Goal: Task Accomplishment & Management: Use online tool/utility

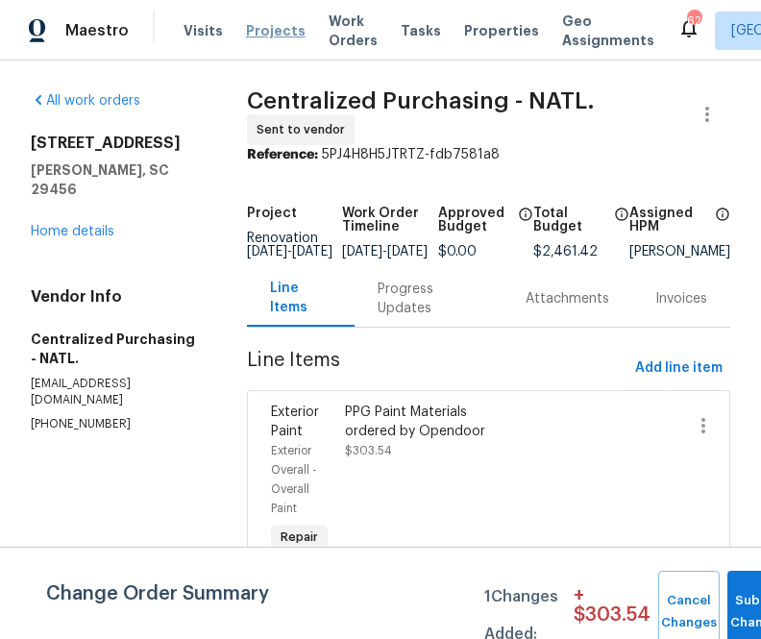
click at [275, 26] on span "Projects" at bounding box center [276, 30] width 60 height 19
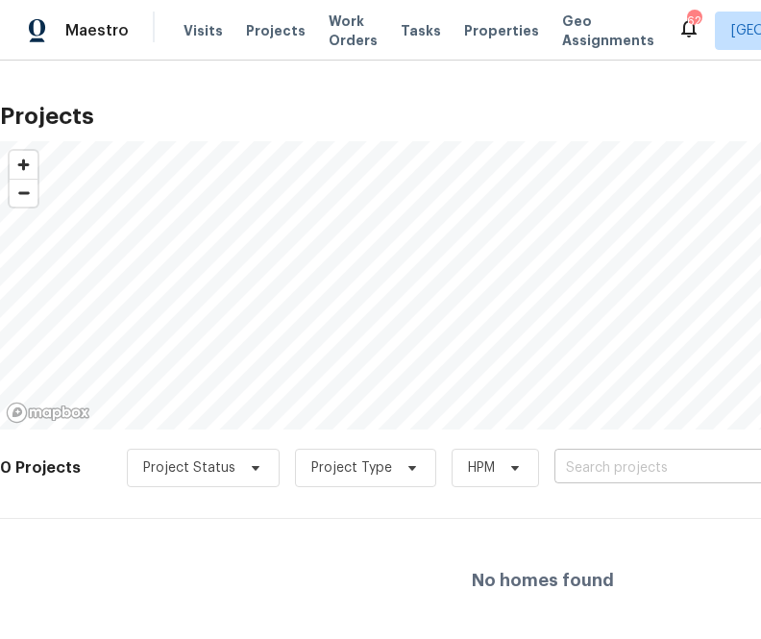
click at [661, 467] on input "text" at bounding box center [664, 469] width 220 height 30
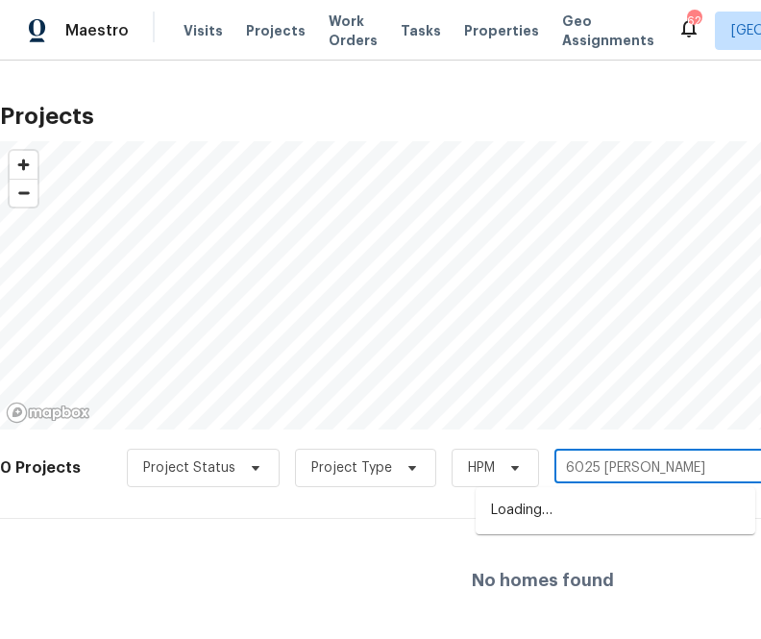
type input "6025 [PERSON_NAME]"
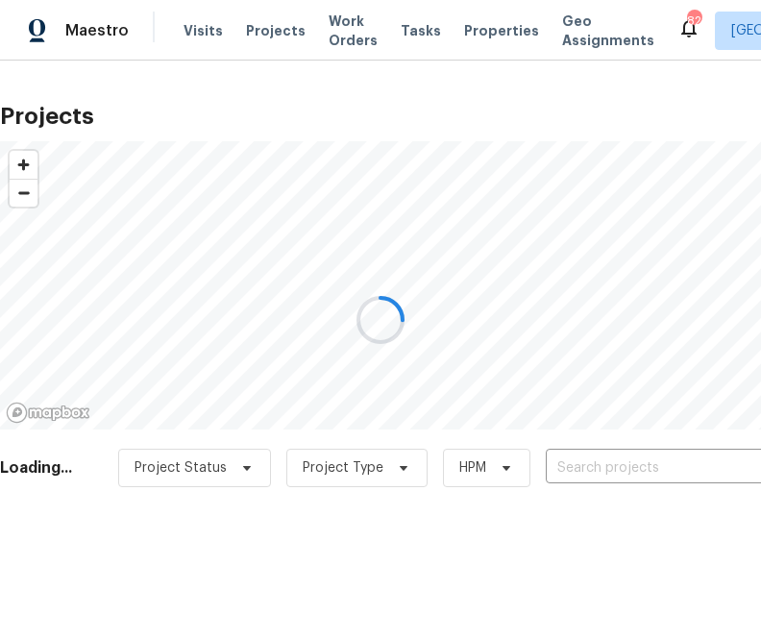
click at [648, 471] on div at bounding box center [380, 319] width 761 height 639
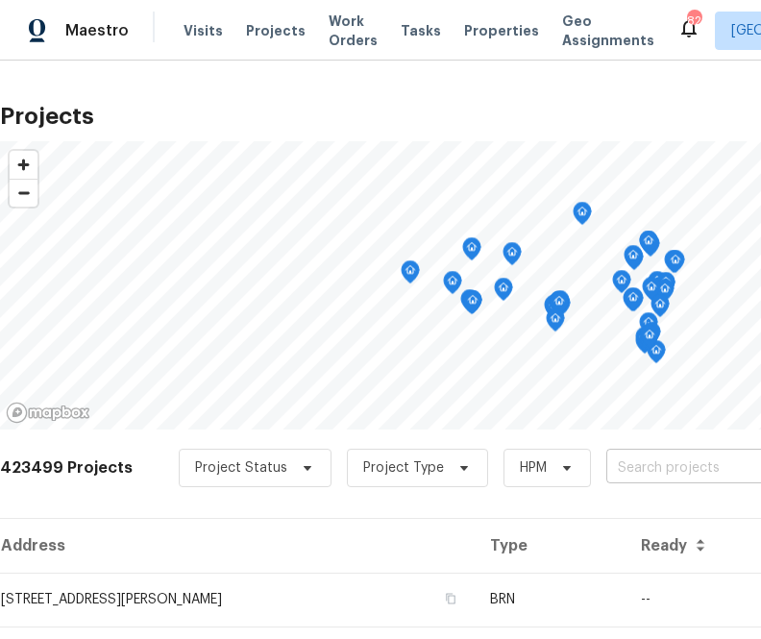
click at [644, 465] on input "text" at bounding box center [716, 469] width 220 height 30
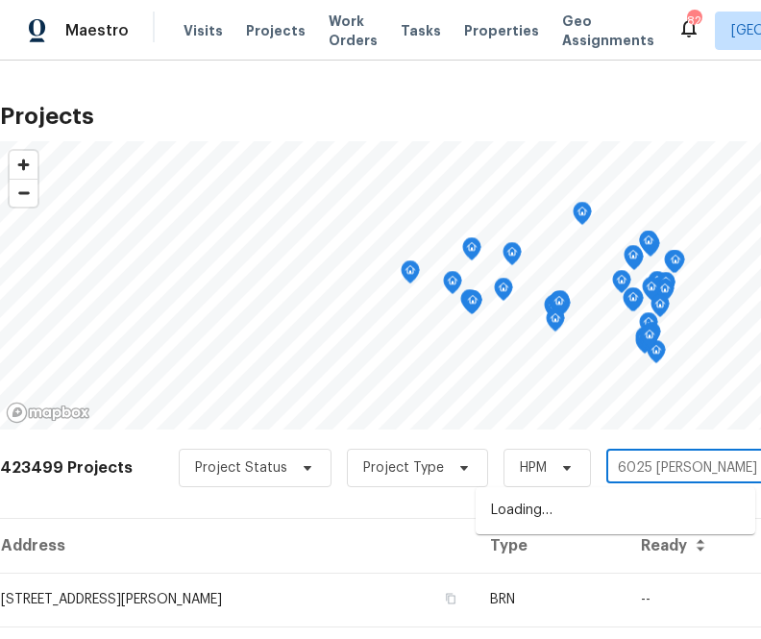
type input "6025 [PERSON_NAME]"
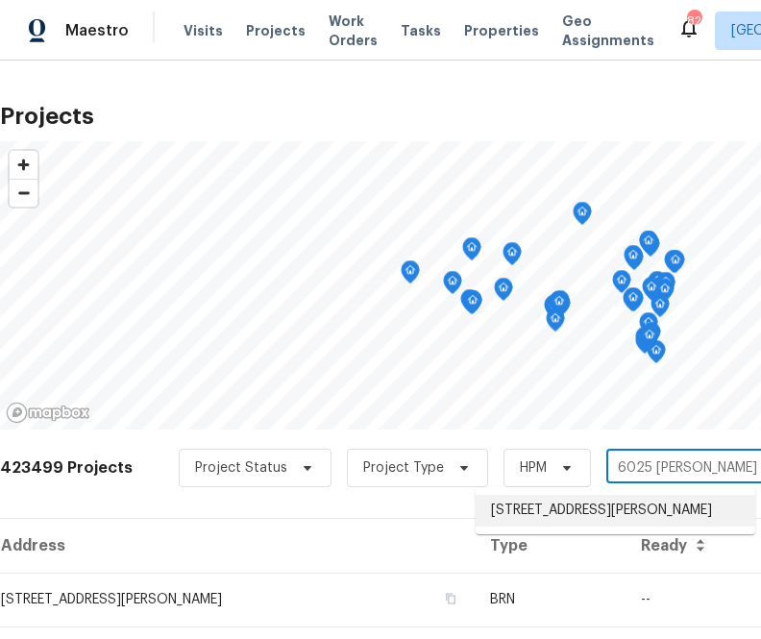
click at [621, 524] on li "[STREET_ADDRESS][PERSON_NAME]" at bounding box center [616, 511] width 280 height 32
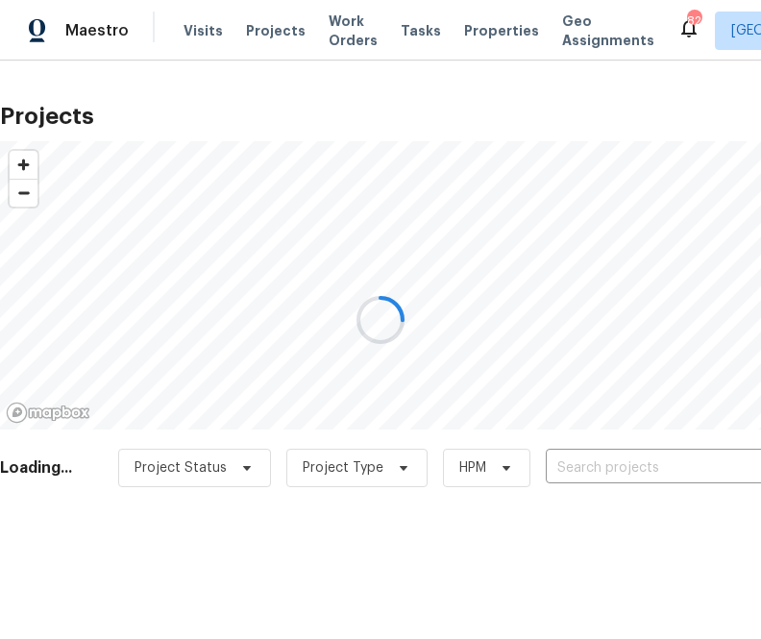
type input "[STREET_ADDRESS][PERSON_NAME]"
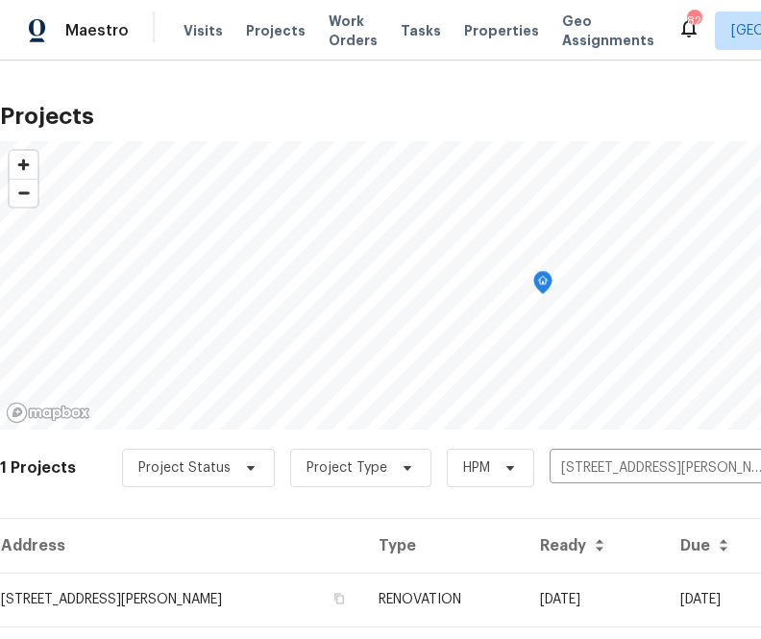
scroll to position [49, 0]
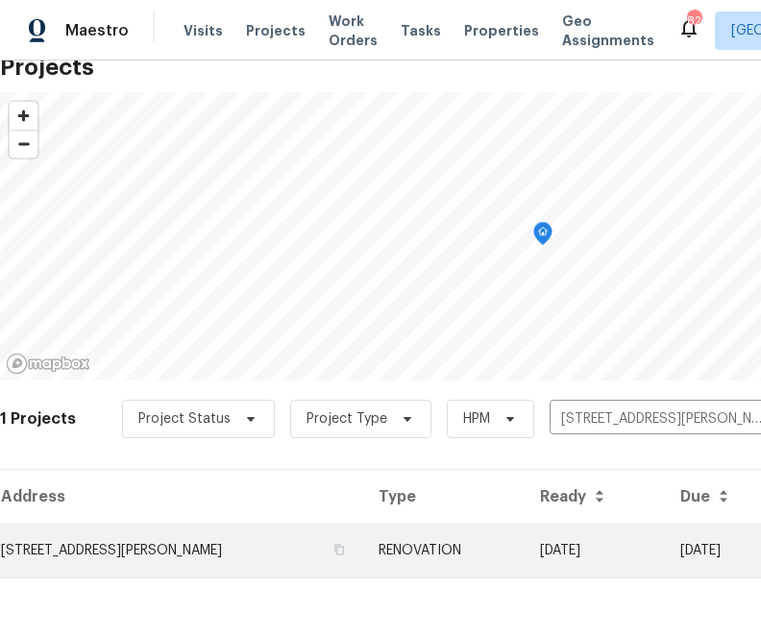
click at [258, 575] on td "[STREET_ADDRESS][PERSON_NAME]" at bounding box center [181, 551] width 363 height 54
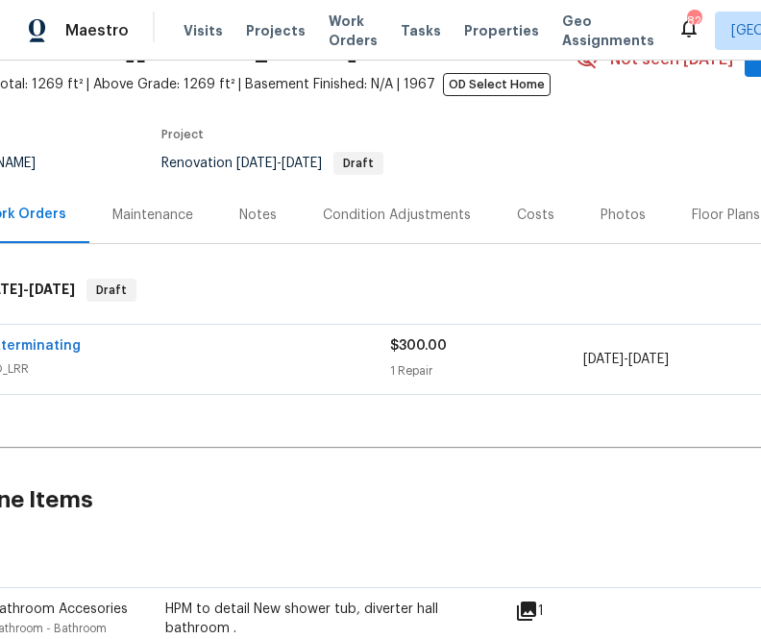
scroll to position [105, 325]
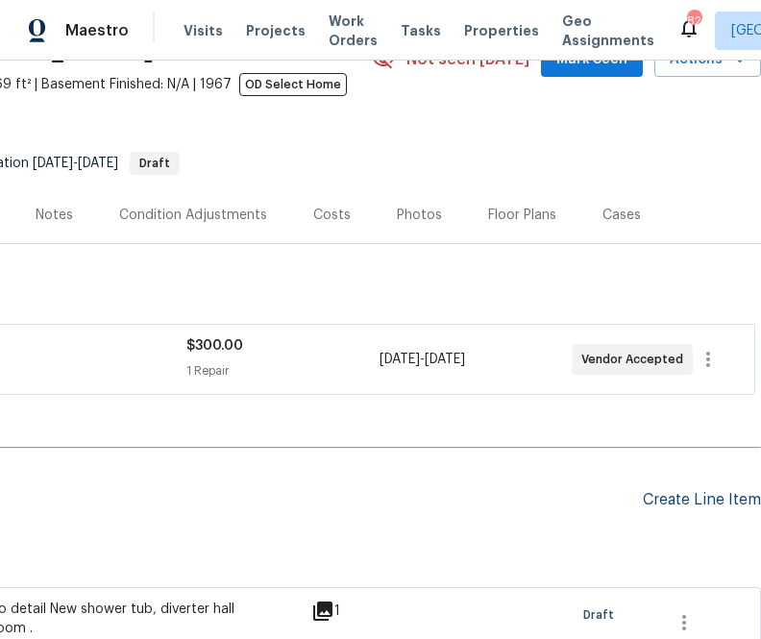
click at [705, 493] on div "Create Line Item" at bounding box center [702, 500] width 118 height 18
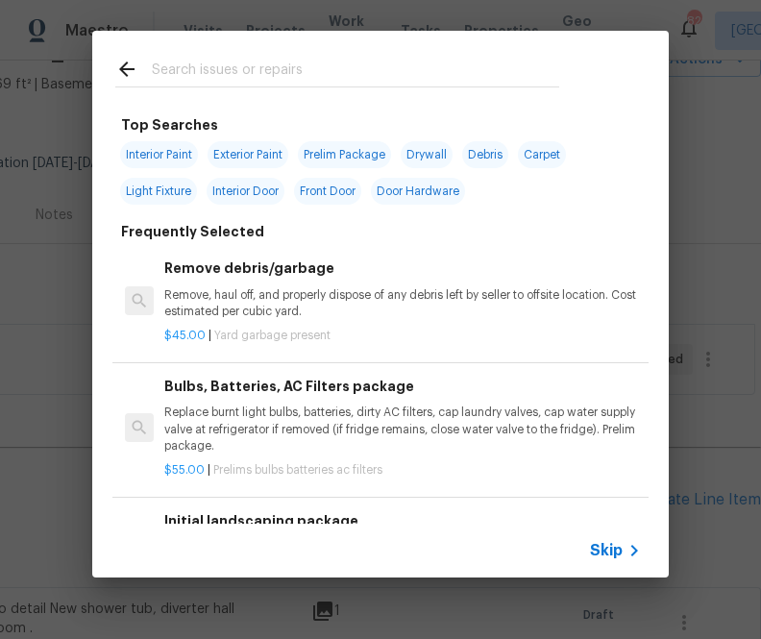
click at [605, 549] on span "Skip" at bounding box center [606, 550] width 33 height 19
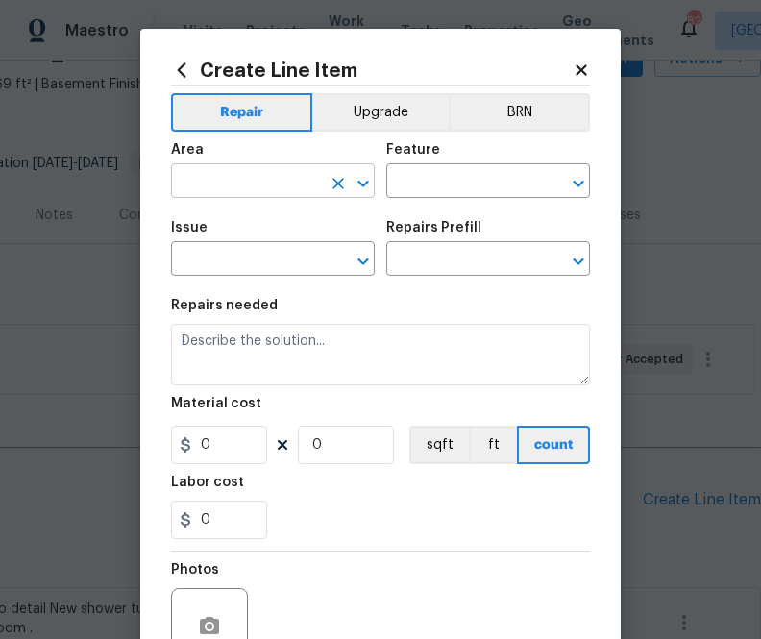
click at [269, 184] on input "text" at bounding box center [246, 183] width 150 height 30
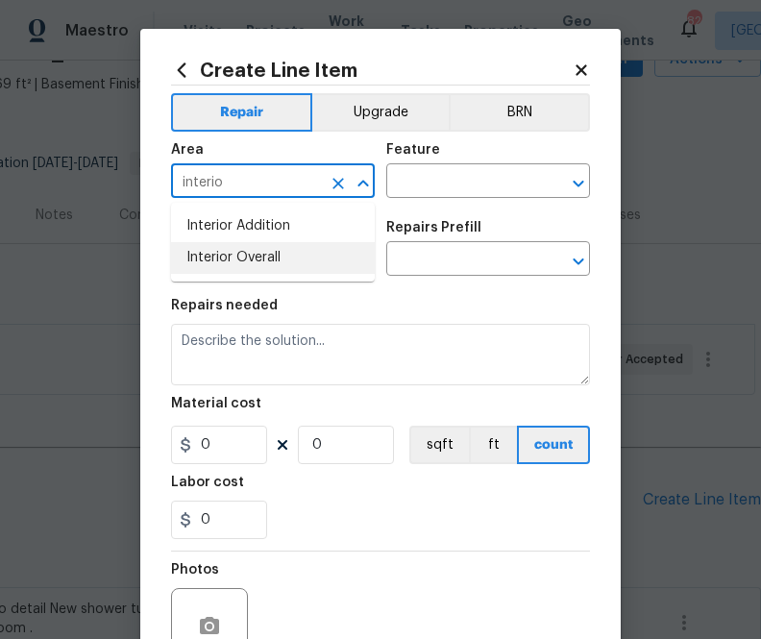
click at [249, 259] on li "Interior Overall" at bounding box center [273, 258] width 204 height 32
type input "Interior Overall"
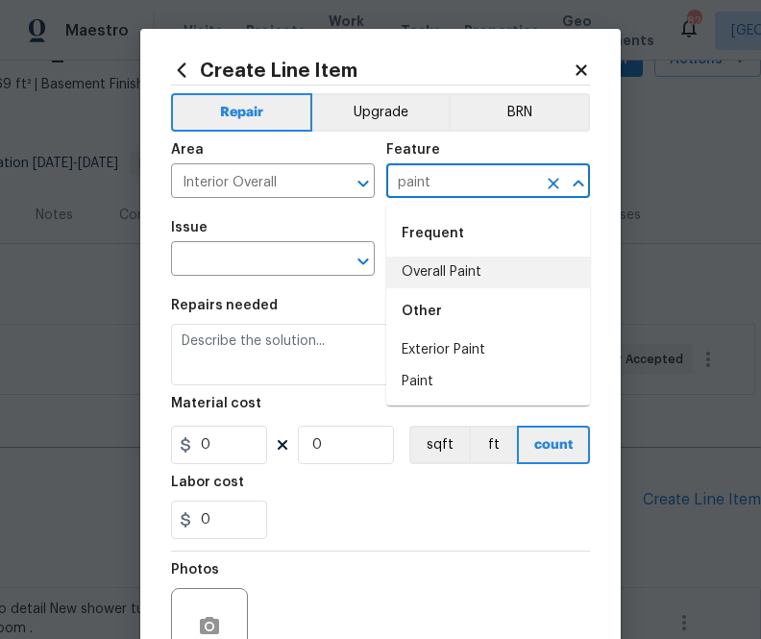
click at [471, 259] on li "Overall Paint" at bounding box center [488, 273] width 204 height 32
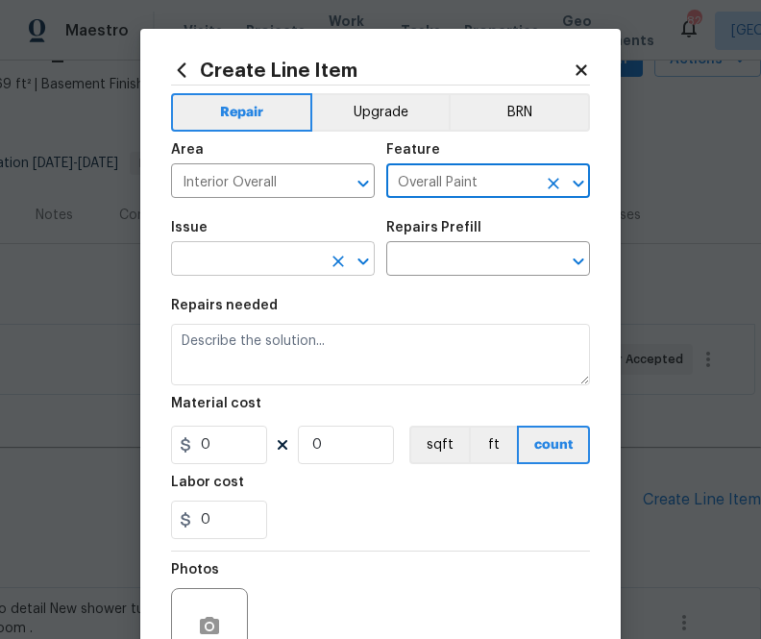
type input "Overall Paint"
click at [251, 273] on input "text" at bounding box center [246, 261] width 150 height 30
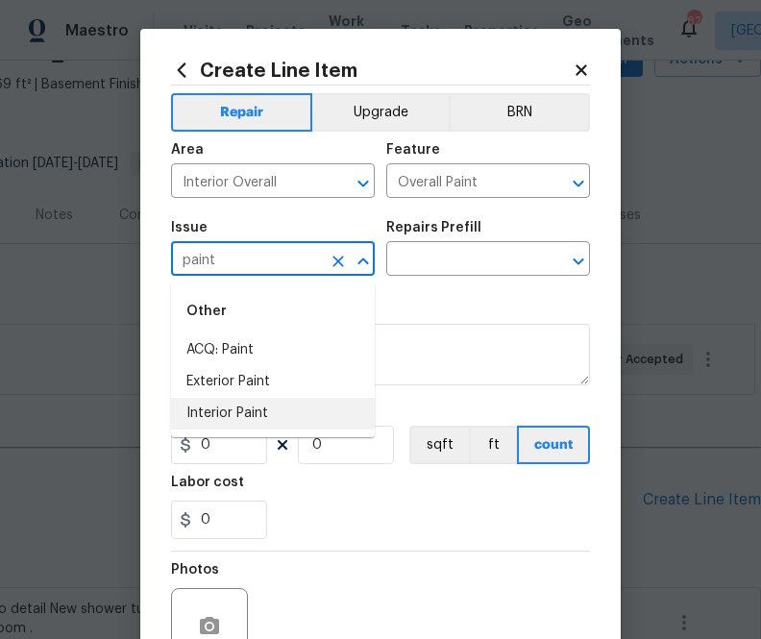
click at [254, 405] on li "Interior Paint" at bounding box center [273, 414] width 204 height 32
type input "Interior Paint"
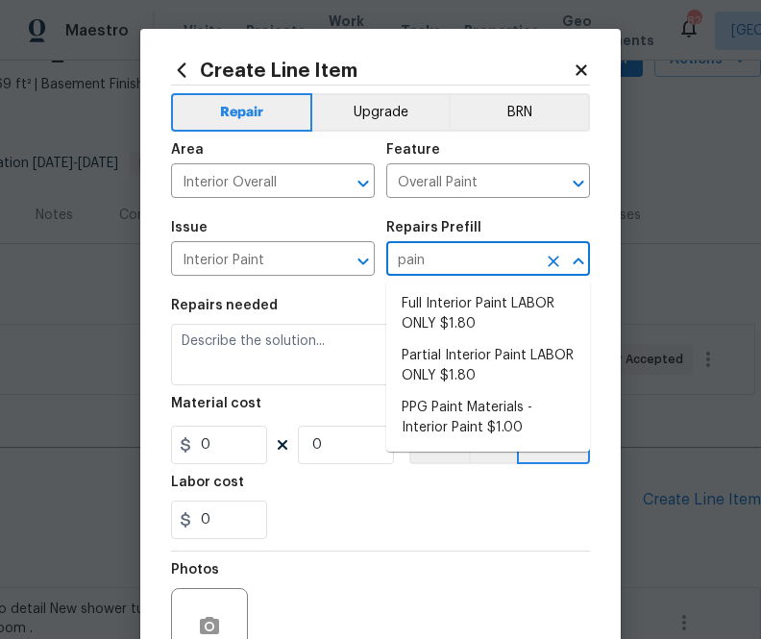
type input "paint"
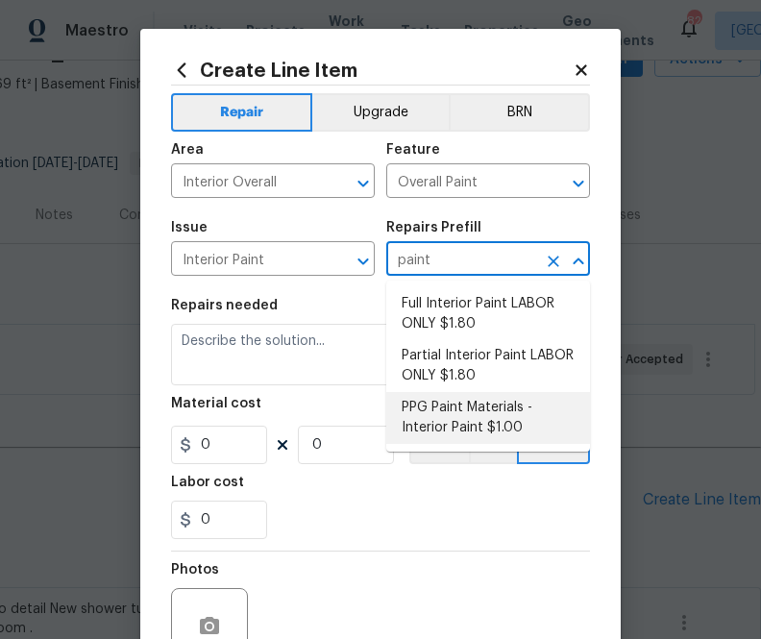
click at [406, 441] on li "PPG Paint Materials - Interior Paint $1.00" at bounding box center [488, 418] width 204 height 52
type input "PPG Paint Materials - Interior Paint $1.00"
type textarea "PPG Paint Materials ordered by Opendoor"
type input "1"
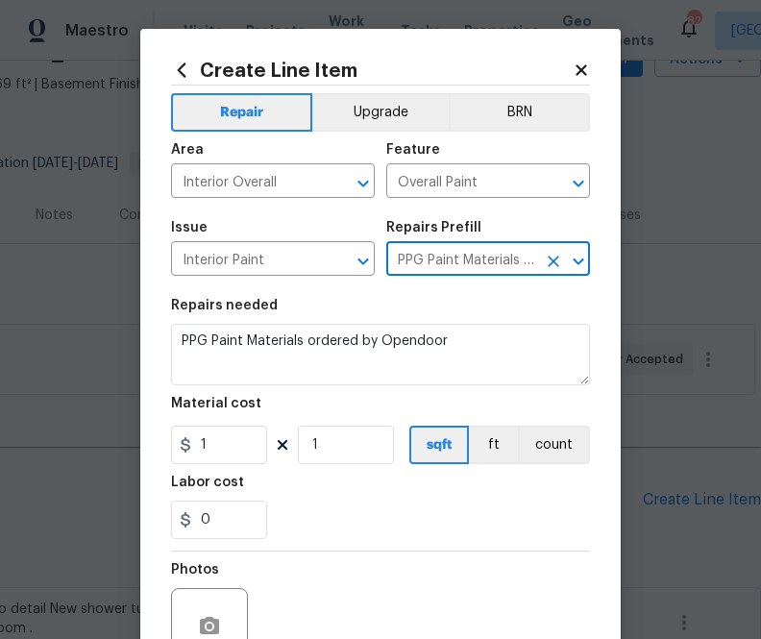
type input "PPG Paint Materials - Interior Paint $1.00"
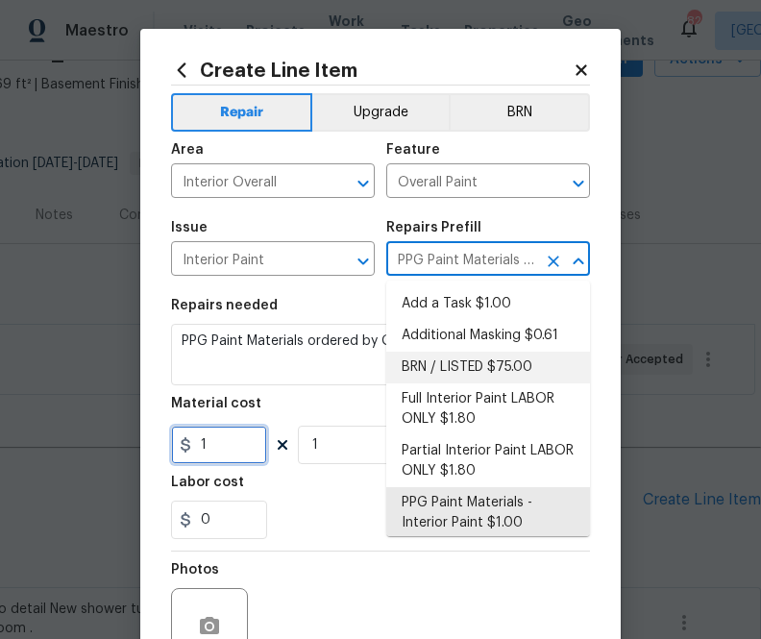
click at [223, 440] on input "1" at bounding box center [219, 445] width 96 height 38
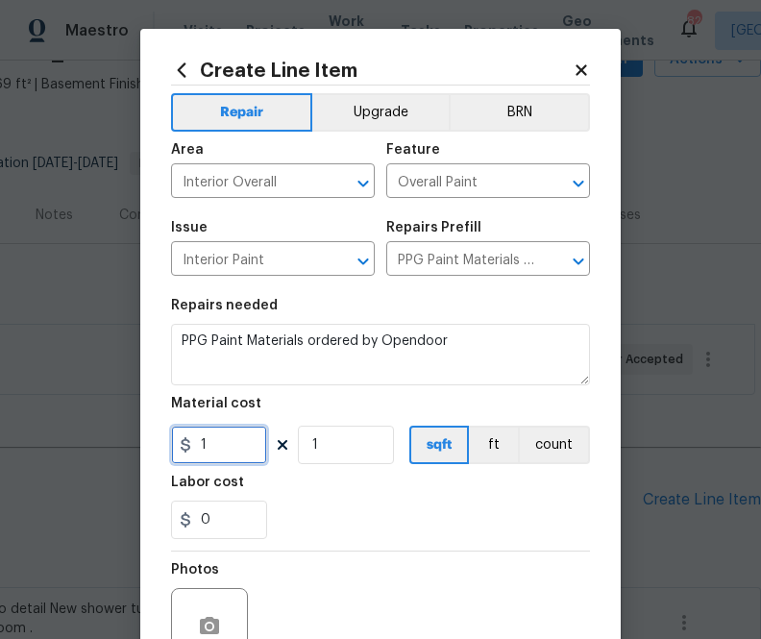
click at [223, 440] on input "1" at bounding box center [219, 445] width 96 height 38
paste input "732.47"
type input "732.47"
click at [406, 558] on div "Photos" at bounding box center [380, 614] width 419 height 125
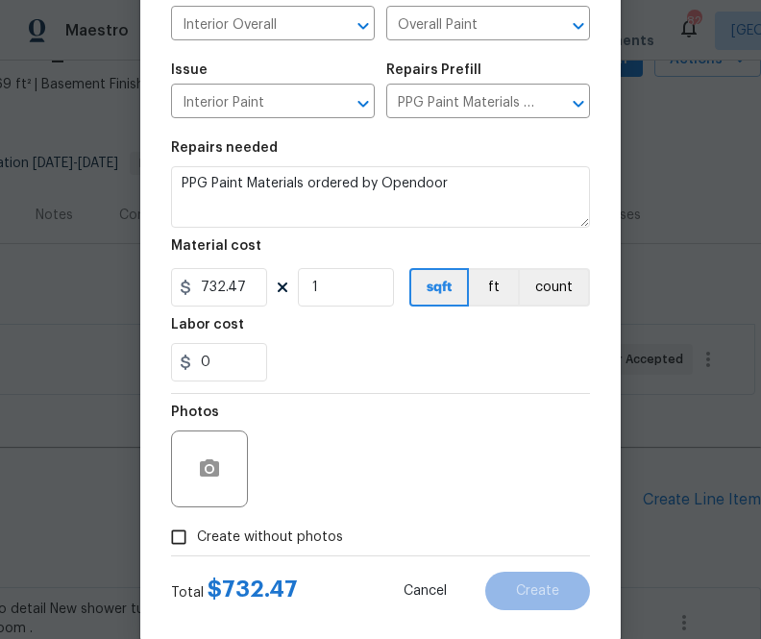
scroll to position [189, 0]
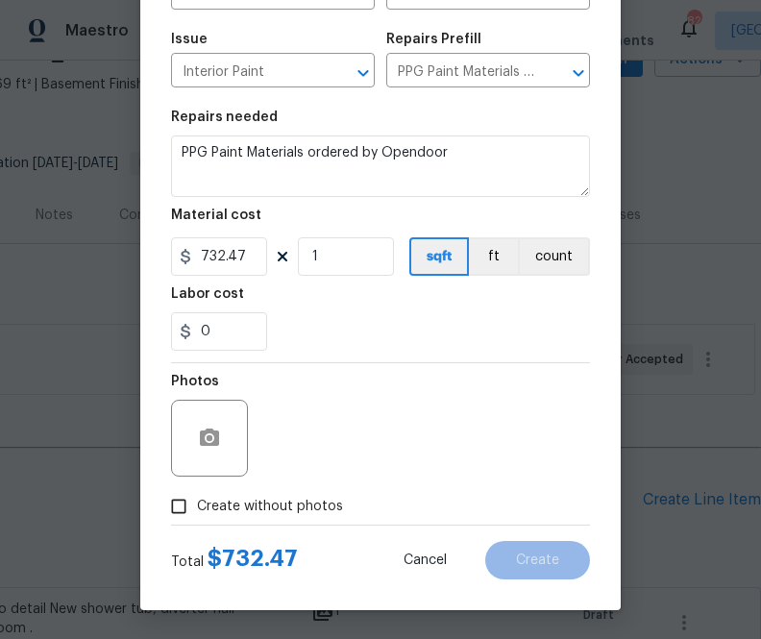
click at [316, 508] on span "Create without photos" at bounding box center [270, 507] width 146 height 20
click at [197, 508] on input "Create without photos" at bounding box center [178, 506] width 37 height 37
checkbox input "true"
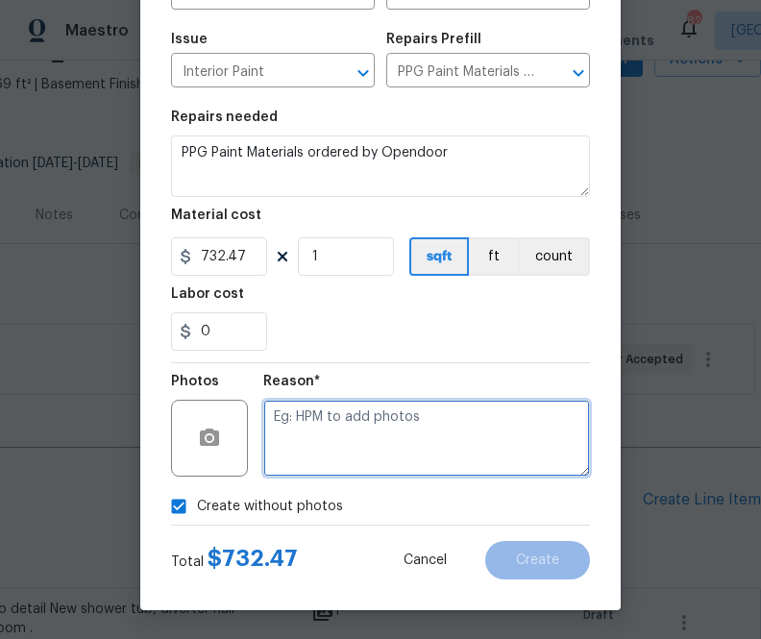
click at [409, 452] on textarea at bounding box center [426, 438] width 327 height 77
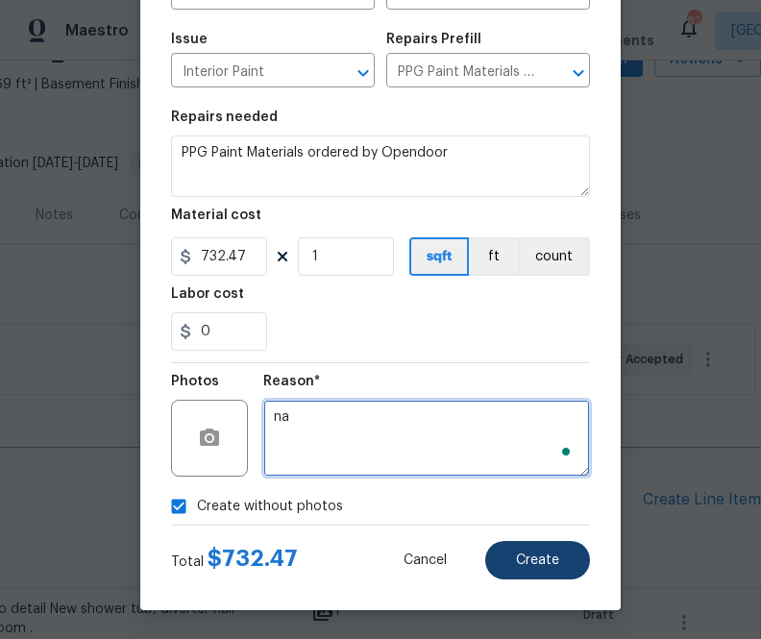
type textarea "na"
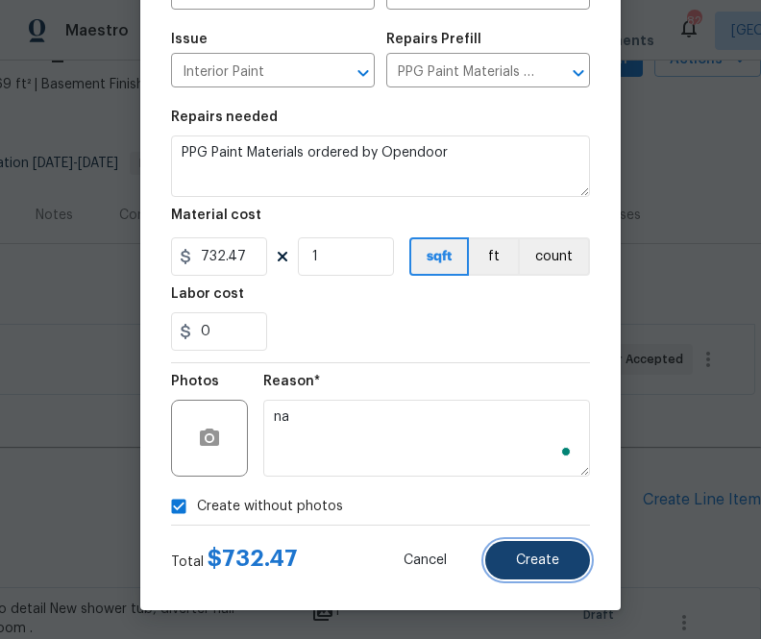
click at [549, 554] on span "Create" at bounding box center [537, 560] width 43 height 14
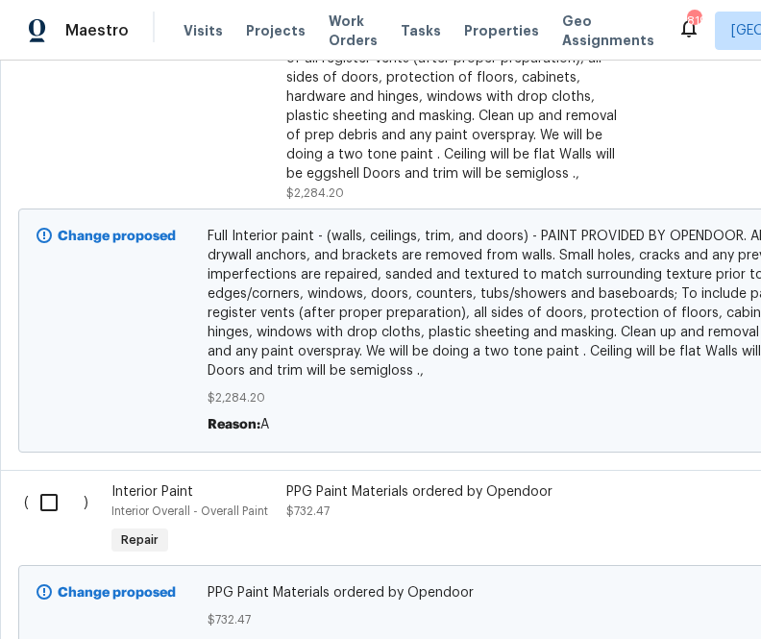
scroll to position [9866, 0]
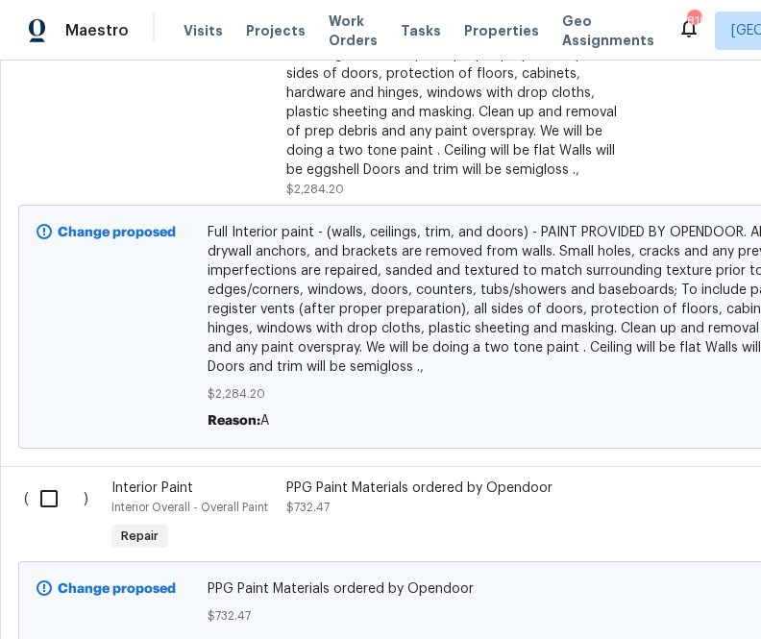
click at [45, 479] on input "checkbox" at bounding box center [56, 499] width 55 height 40
checkbox input "true"
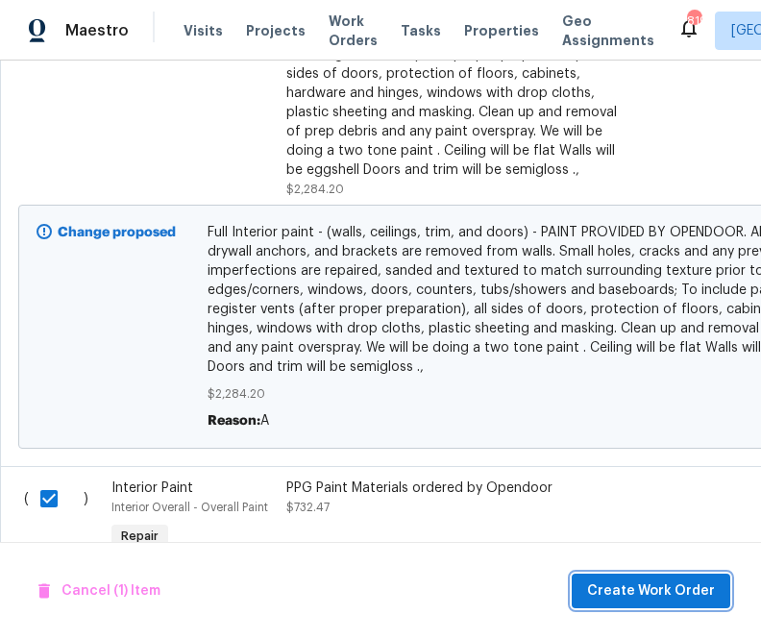
click at [616, 591] on span "Create Work Order" at bounding box center [651, 591] width 128 height 24
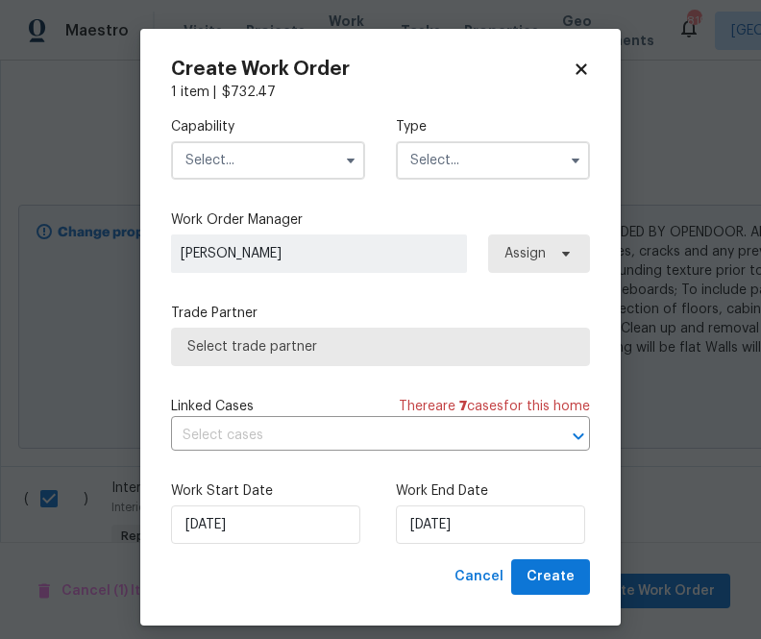
click at [267, 172] on input "text" at bounding box center [268, 160] width 194 height 38
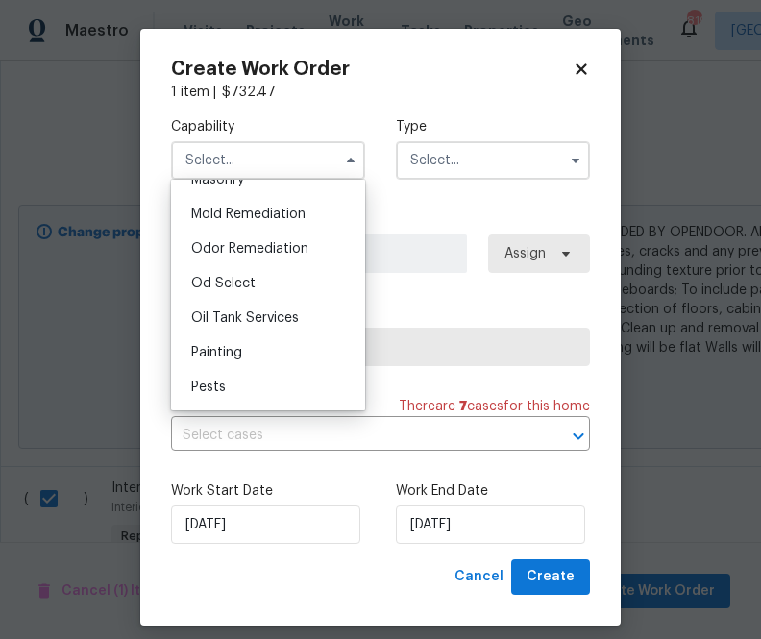
scroll to position [1483, 0]
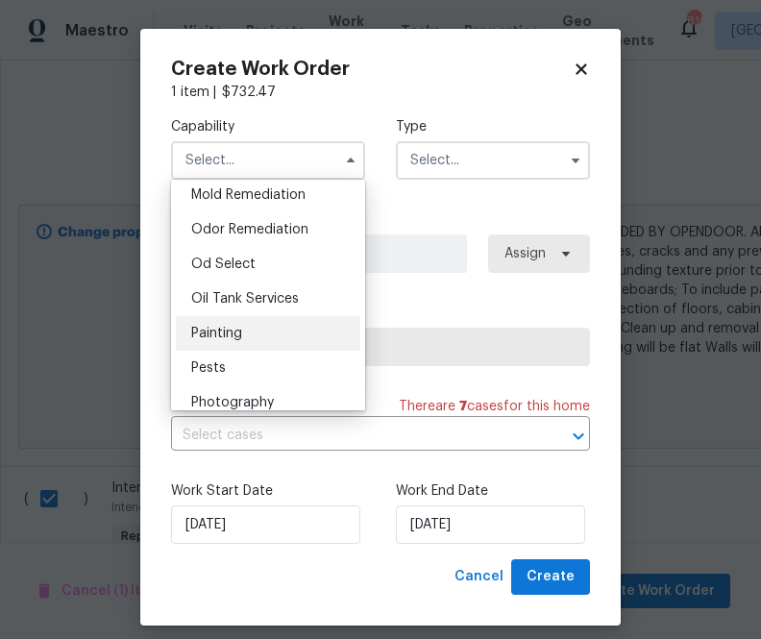
click at [251, 334] on div "Painting" at bounding box center [268, 333] width 184 height 35
type input "Painting"
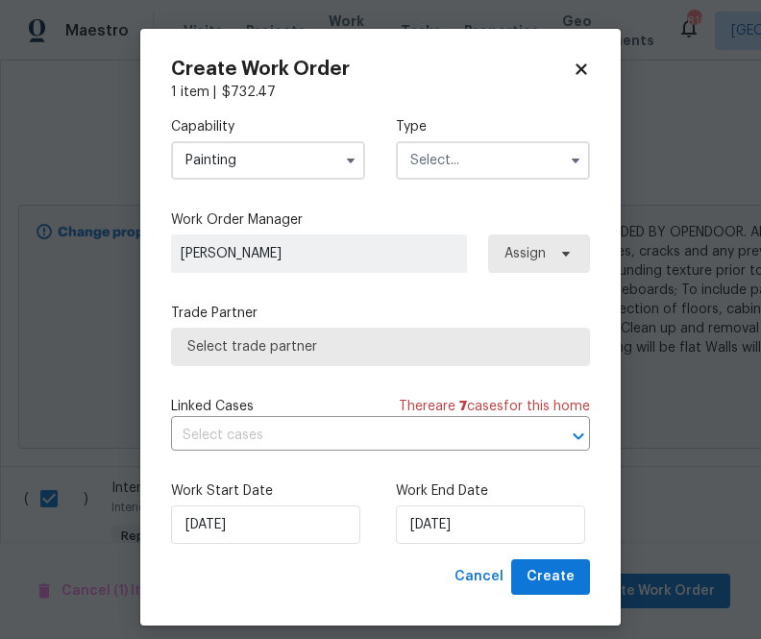
click at [439, 143] on input "text" at bounding box center [493, 160] width 194 height 38
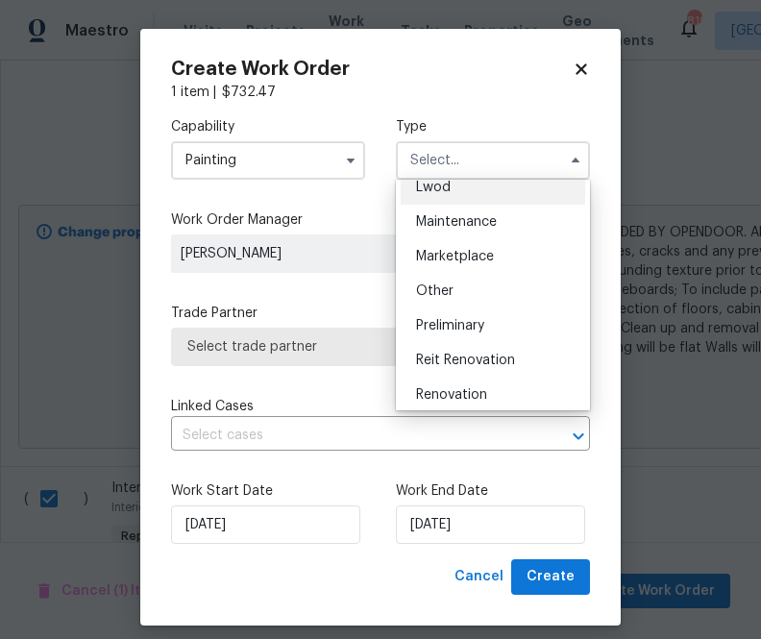
scroll to position [292, 0]
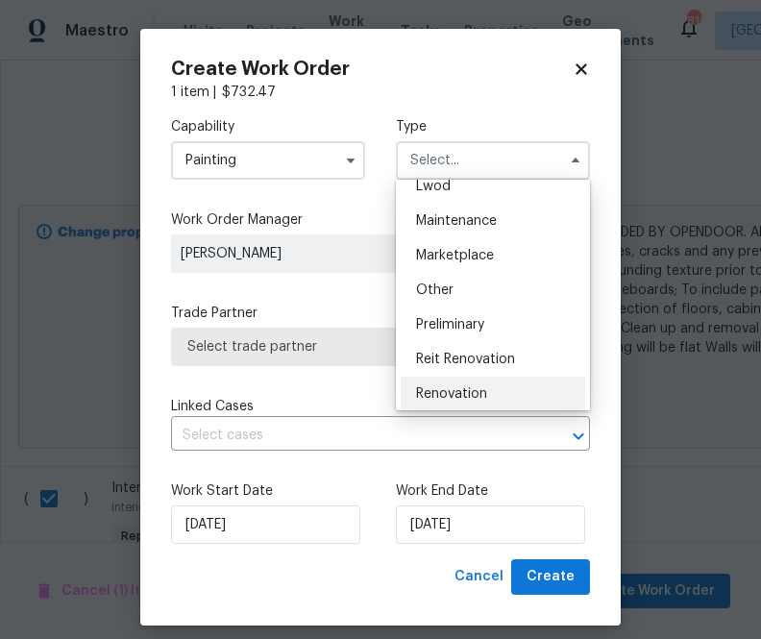
click at [458, 399] on span "Renovation" at bounding box center [451, 393] width 71 height 13
type input "Renovation"
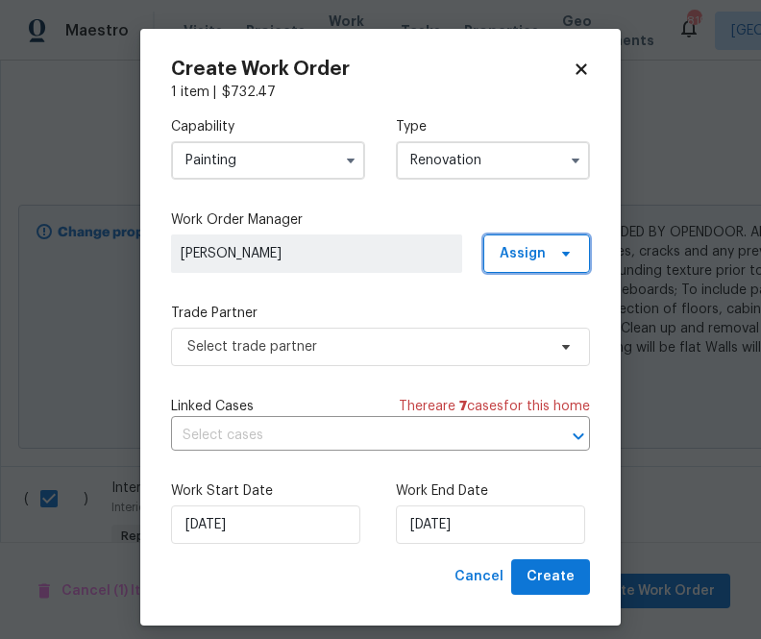
click at [548, 252] on span "Assign" at bounding box center [536, 253] width 107 height 38
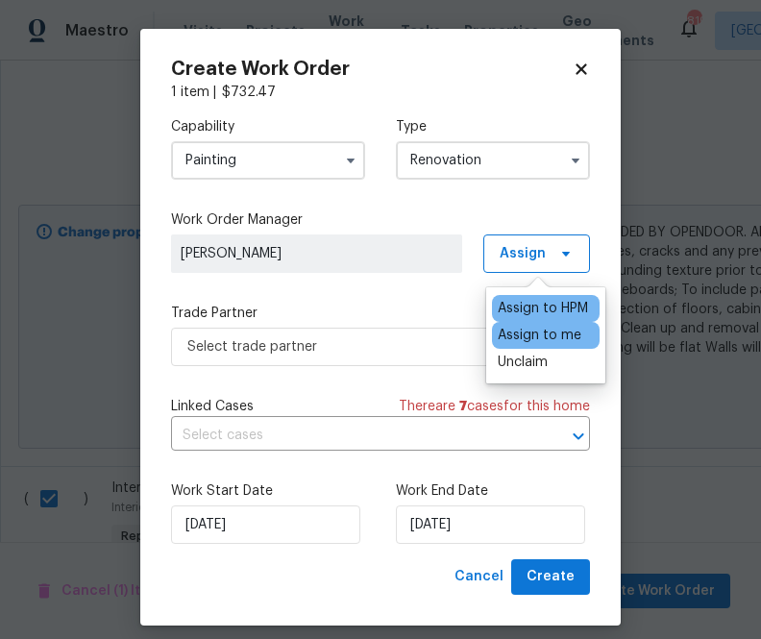
click at [548, 340] on div "Assign to me" at bounding box center [540, 335] width 84 height 19
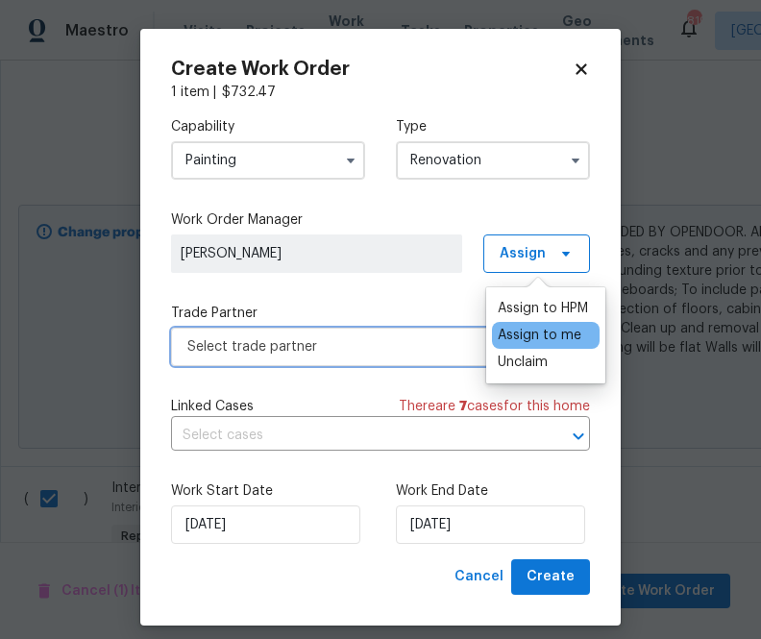
click at [351, 364] on span "Select trade partner" at bounding box center [380, 347] width 419 height 38
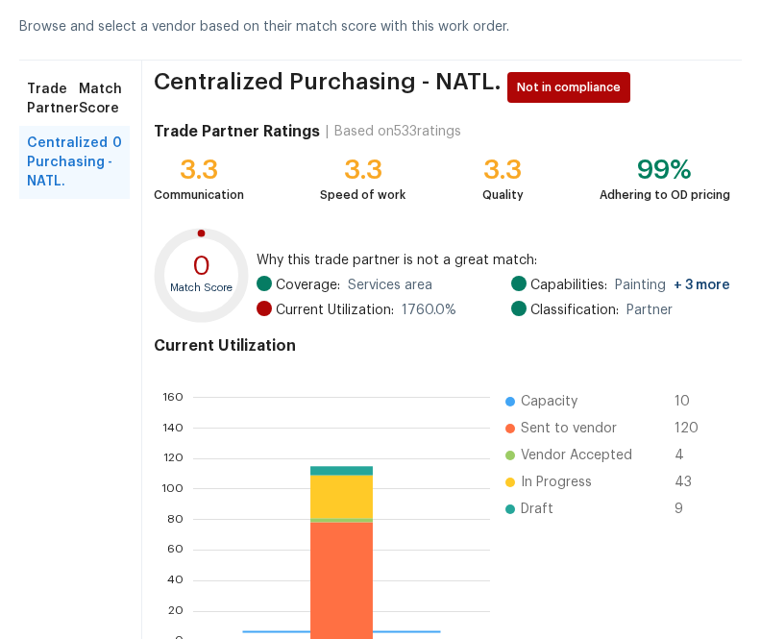
scroll to position [206, 0]
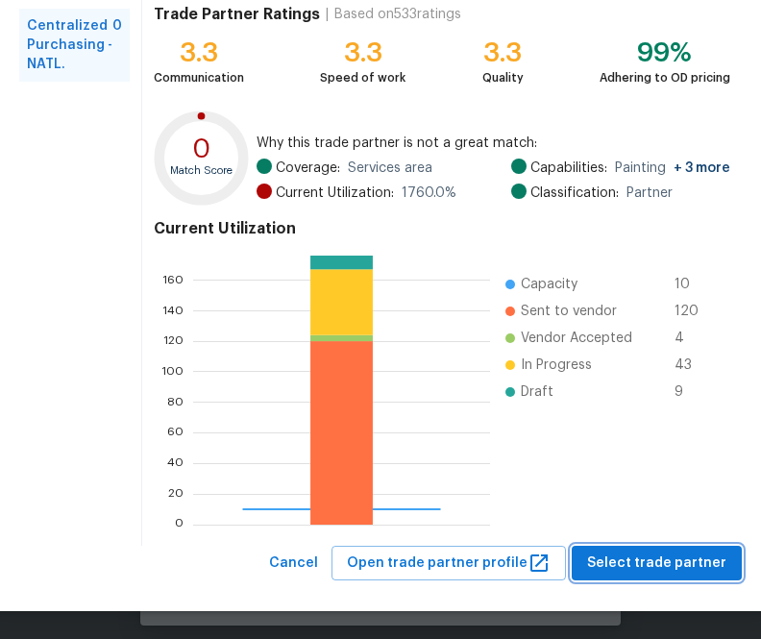
click at [691, 563] on span "Select trade partner" at bounding box center [656, 564] width 139 height 24
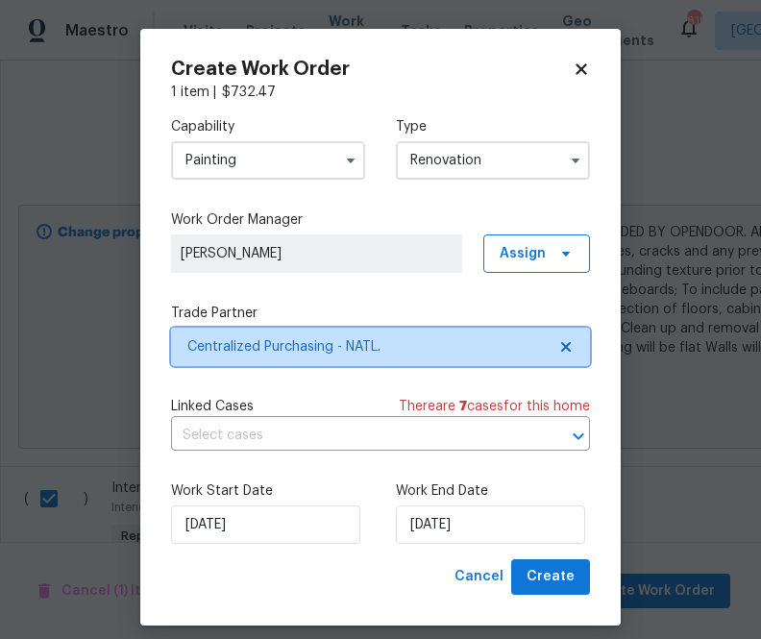
scroll to position [0, 0]
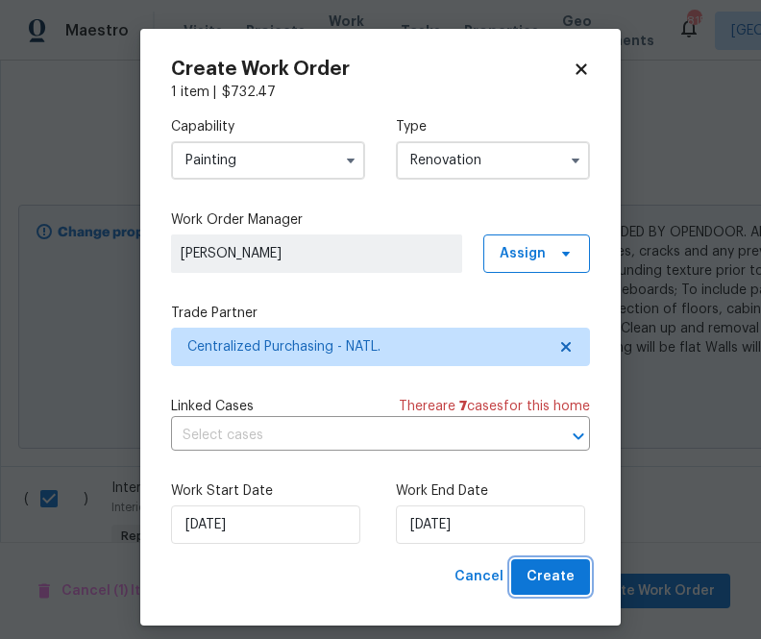
click at [576, 580] on button "Create" at bounding box center [550, 577] width 79 height 36
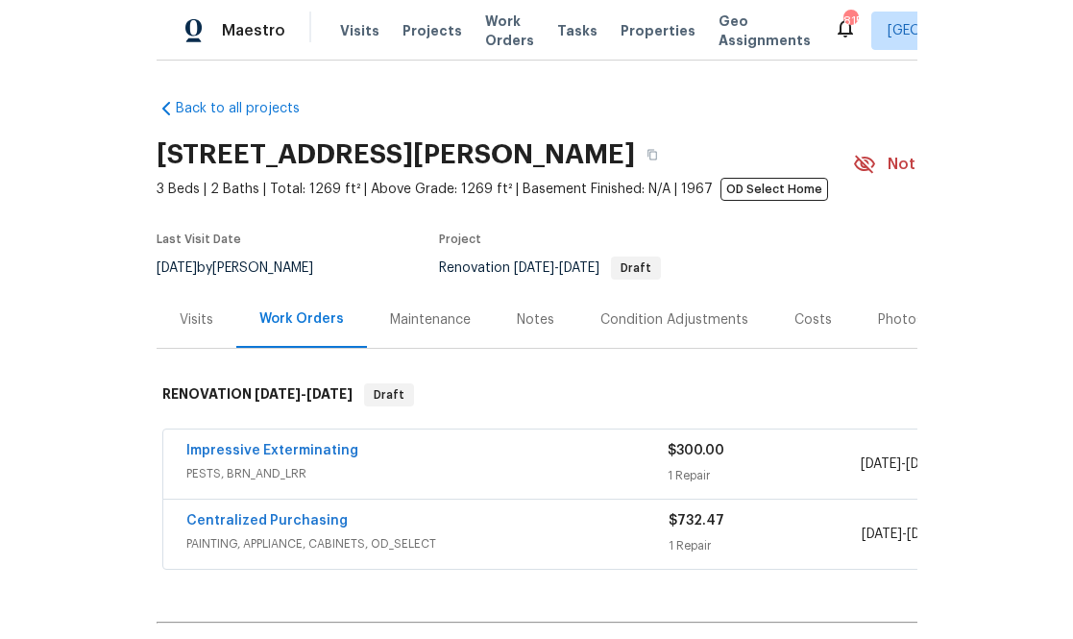
scroll to position [192, 0]
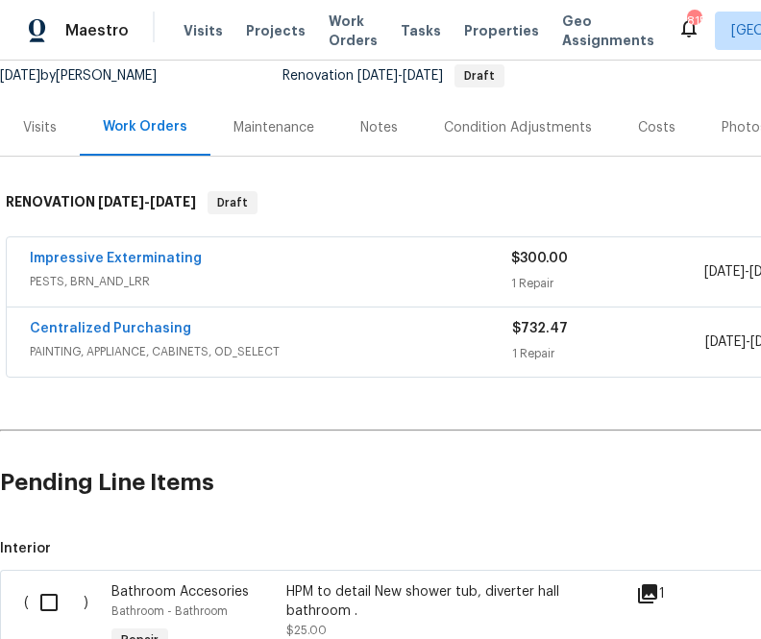
click at [136, 321] on span "Centralized Purchasing" at bounding box center [110, 328] width 161 height 19
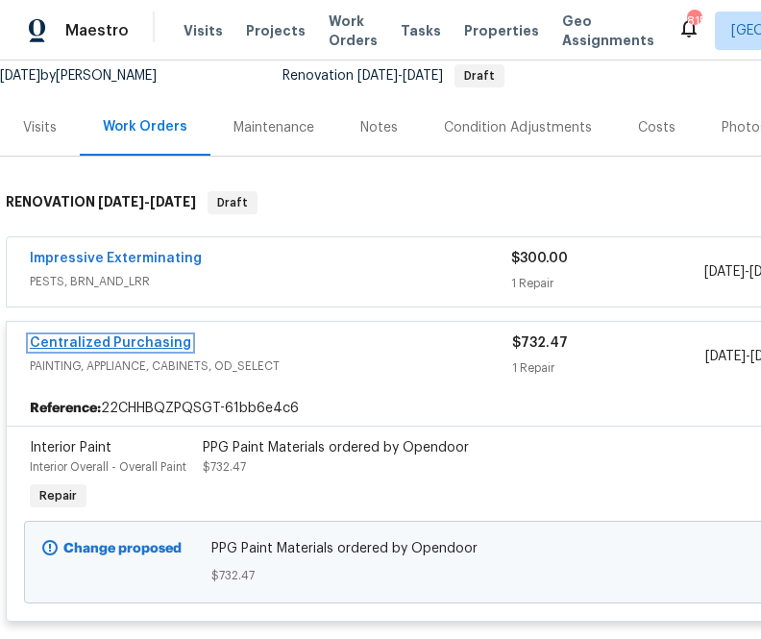
click at [141, 342] on link "Centralized Purchasing" at bounding box center [110, 342] width 161 height 13
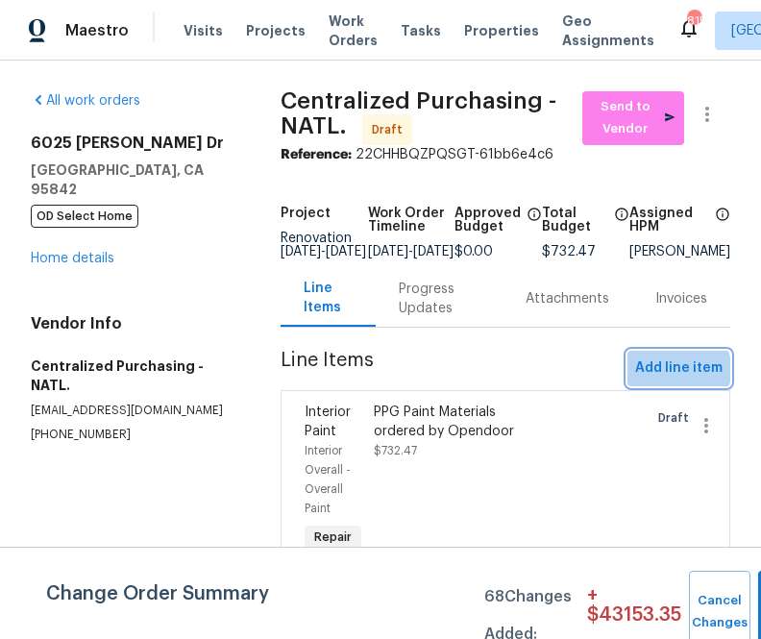
click at [664, 381] on span "Add line item" at bounding box center [678, 369] width 87 height 24
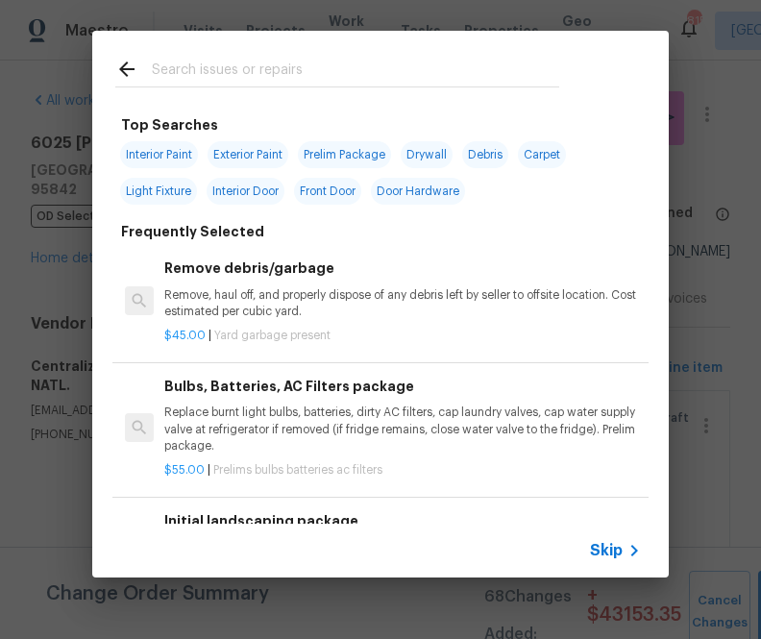
click at [605, 549] on span "Skip" at bounding box center [606, 550] width 33 height 19
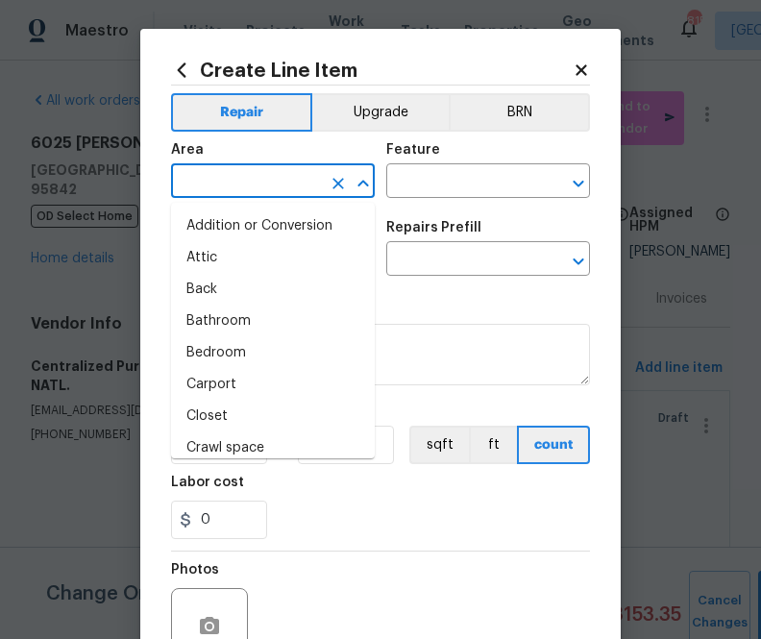
click at [317, 176] on input "text" at bounding box center [246, 183] width 150 height 30
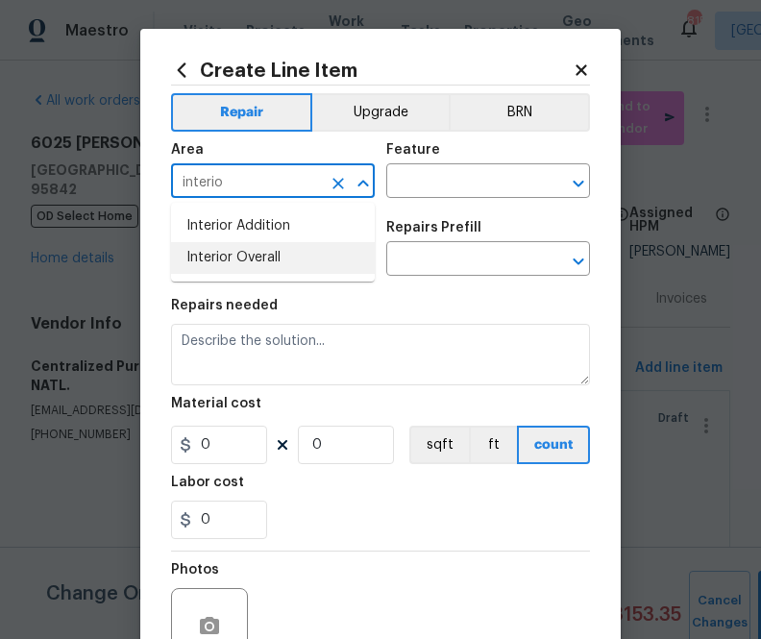
click at [289, 265] on li "Interior Overall" at bounding box center [273, 258] width 204 height 32
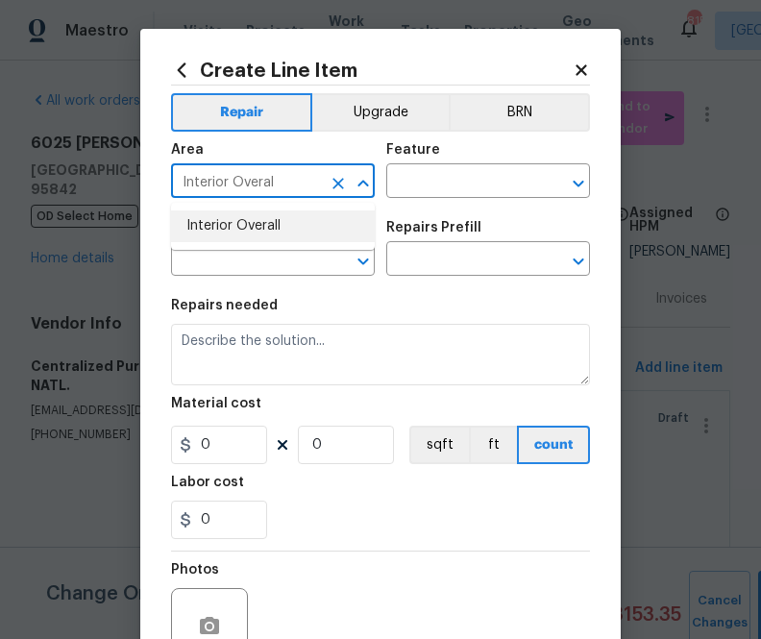
click at [246, 226] on li "Interior Overall" at bounding box center [273, 226] width 204 height 32
type input "Interior Overall"
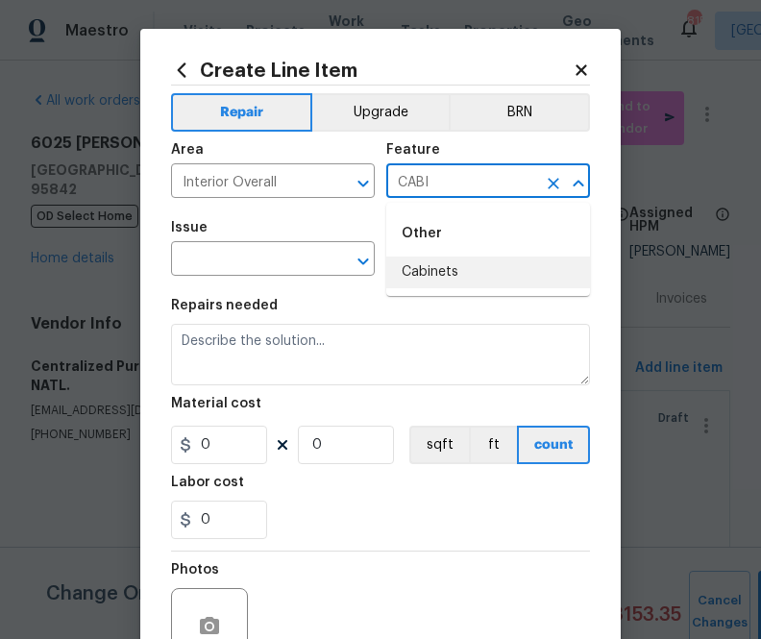
click at [404, 279] on li "Cabinets" at bounding box center [488, 273] width 204 height 32
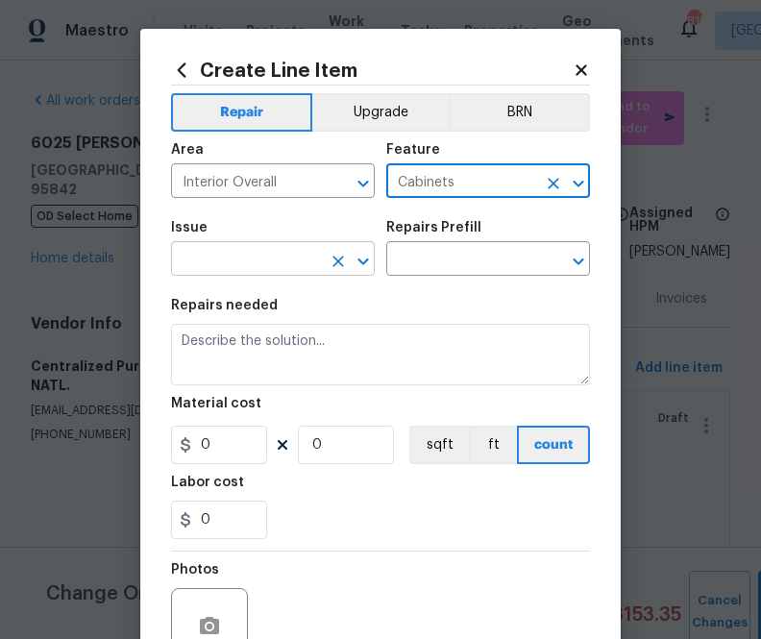
type input "Cabinets"
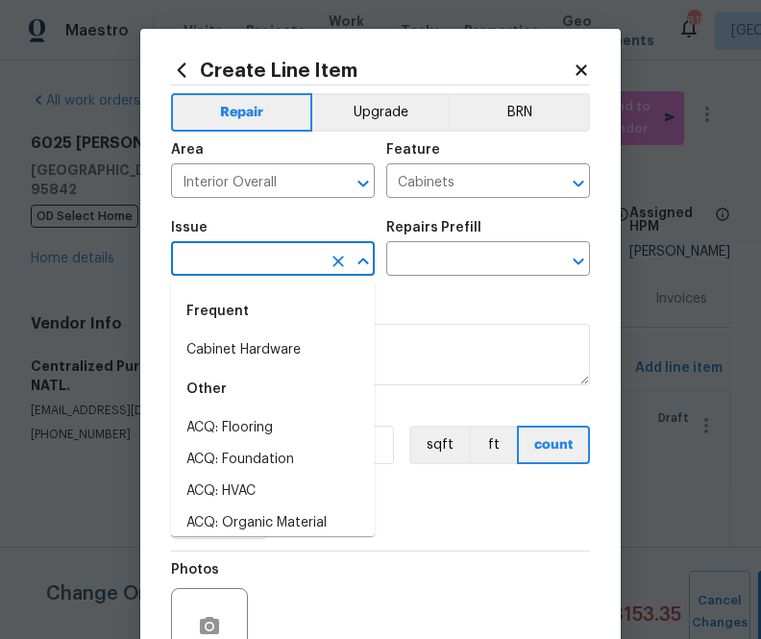
click at [275, 266] on input "text" at bounding box center [246, 261] width 150 height 30
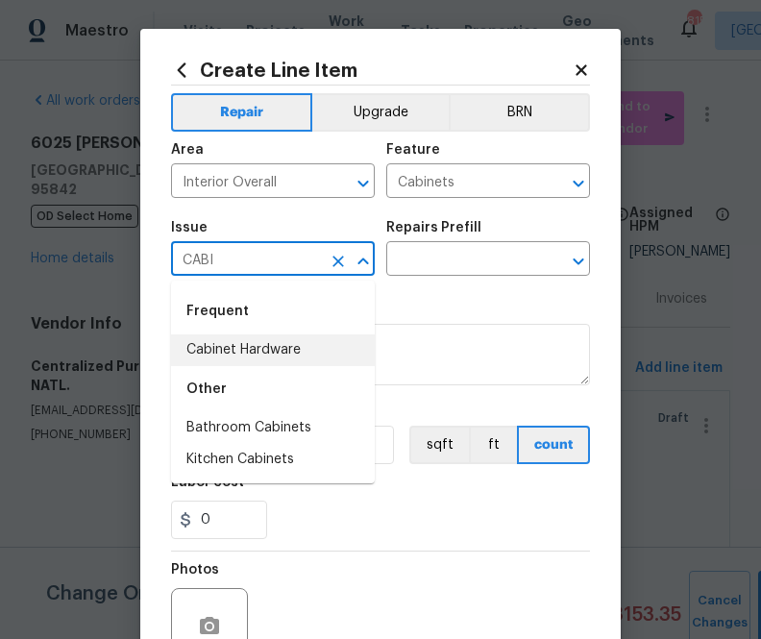
click at [312, 357] on li "Cabinet Hardware" at bounding box center [273, 350] width 204 height 32
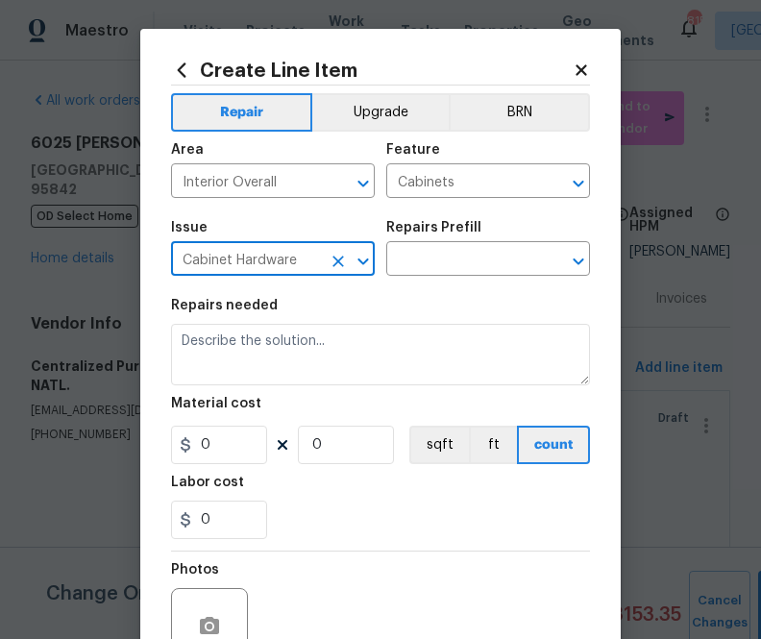
type input "Cabinet Hardware"
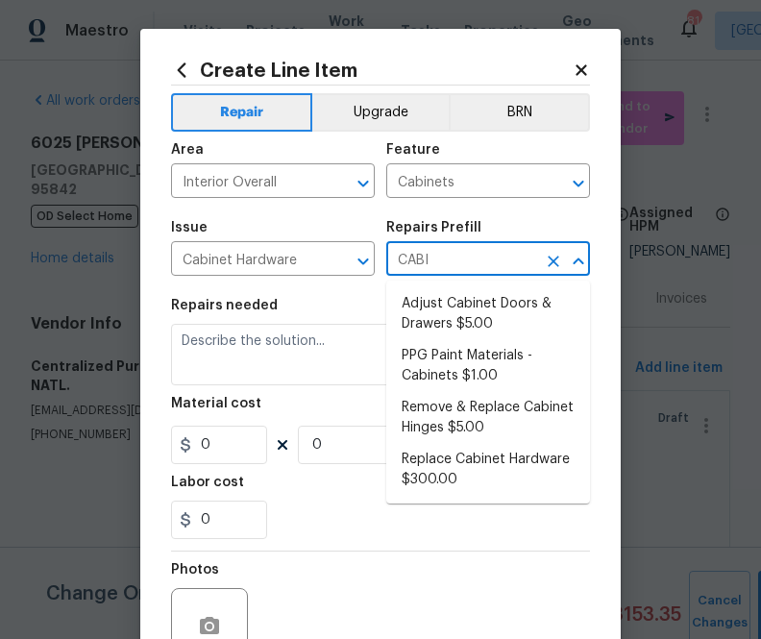
type input "CABIN"
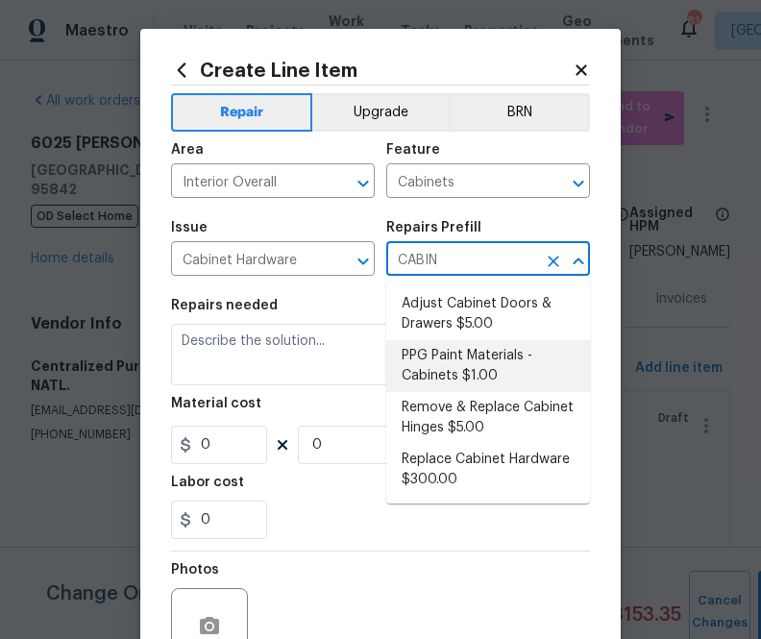
click at [439, 373] on li "PPG Paint Materials - Cabinets $1.00" at bounding box center [488, 366] width 204 height 52
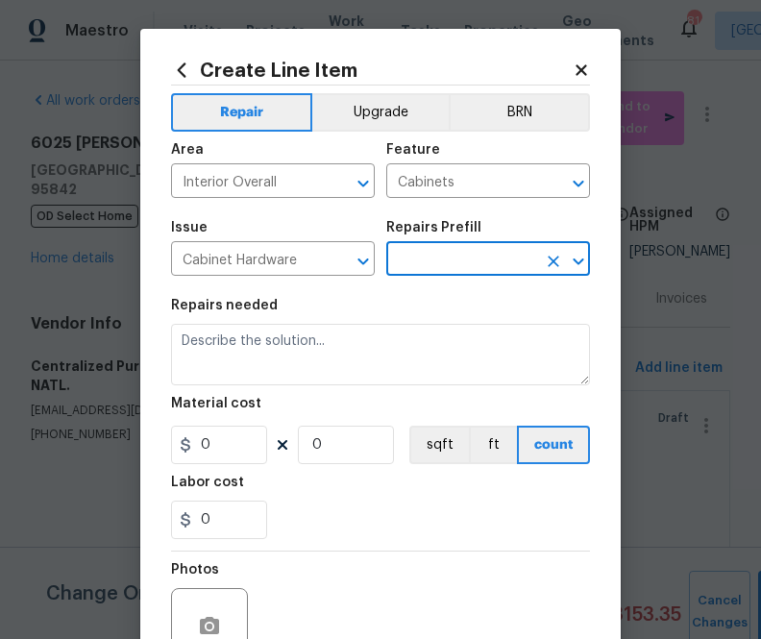
type textarea "PPG Paint Materials ordered by Opendoor"
type input "1"
type input "PPG Paint Materials - Cabinets $1.00"
type input "1"
type input "PPG Paint Materials - Cabinets $1.00"
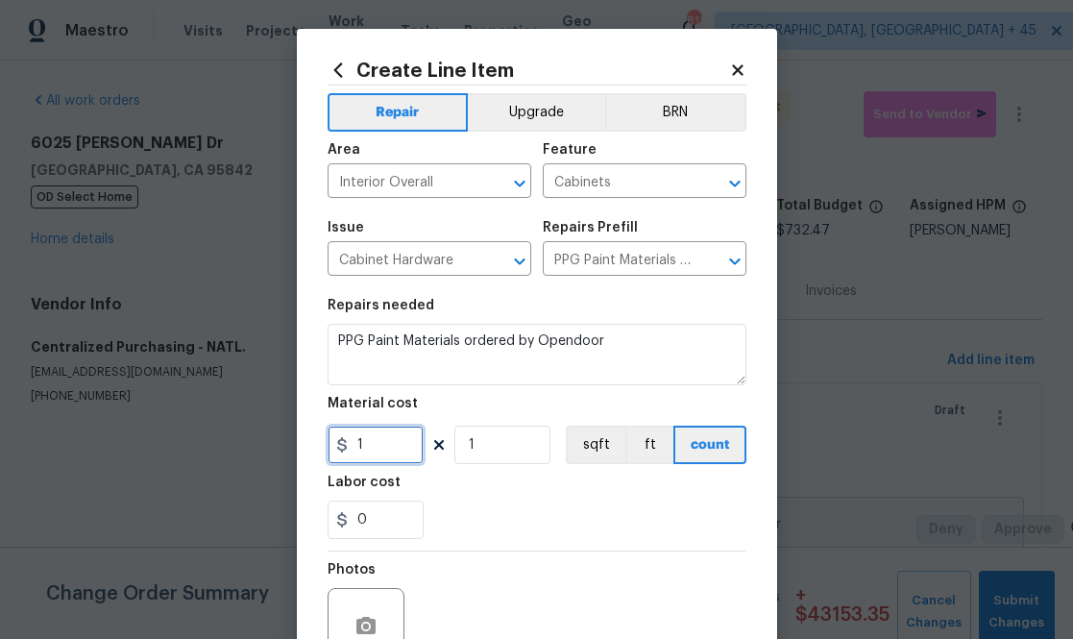
click at [391, 448] on input "1" at bounding box center [376, 445] width 96 height 38
paste input "391.3"
type input "1391.3"
click at [509, 520] on div "0" at bounding box center [537, 520] width 419 height 38
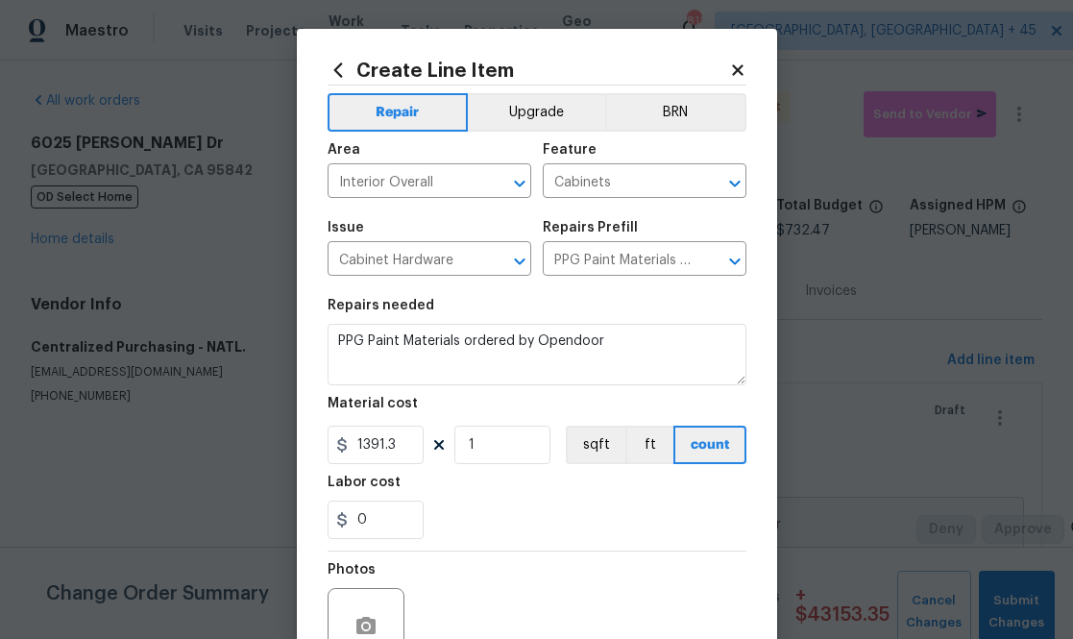
scroll to position [189, 0]
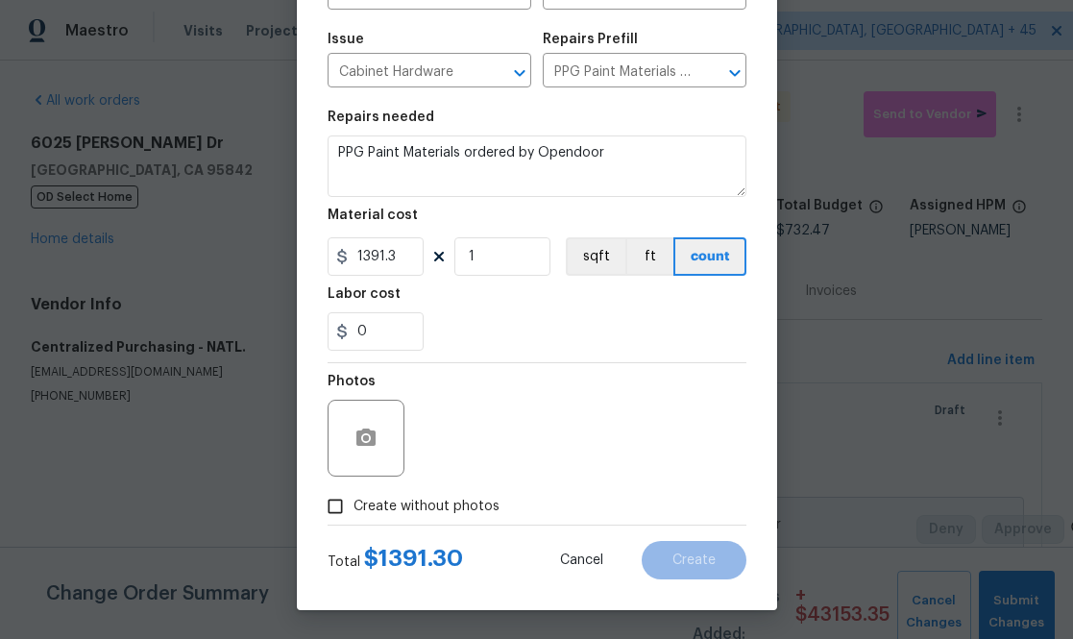
click at [459, 506] on span "Create without photos" at bounding box center [427, 507] width 146 height 20
click at [354, 506] on input "Create without photos" at bounding box center [335, 506] width 37 height 37
checkbox input "true"
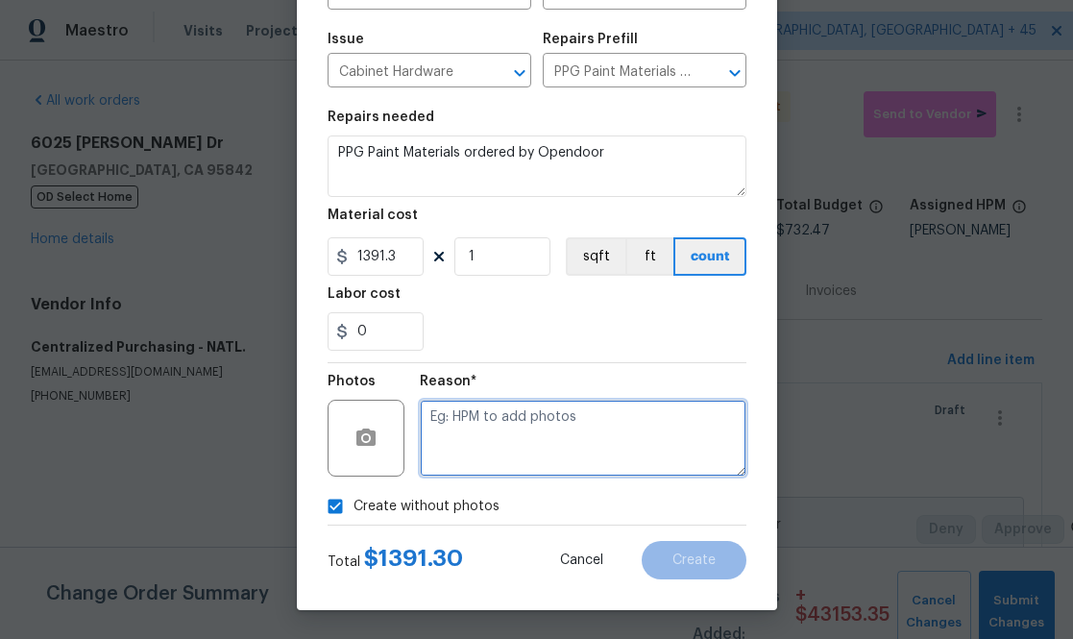
click at [536, 438] on textarea at bounding box center [583, 438] width 327 height 77
type textarea "na"
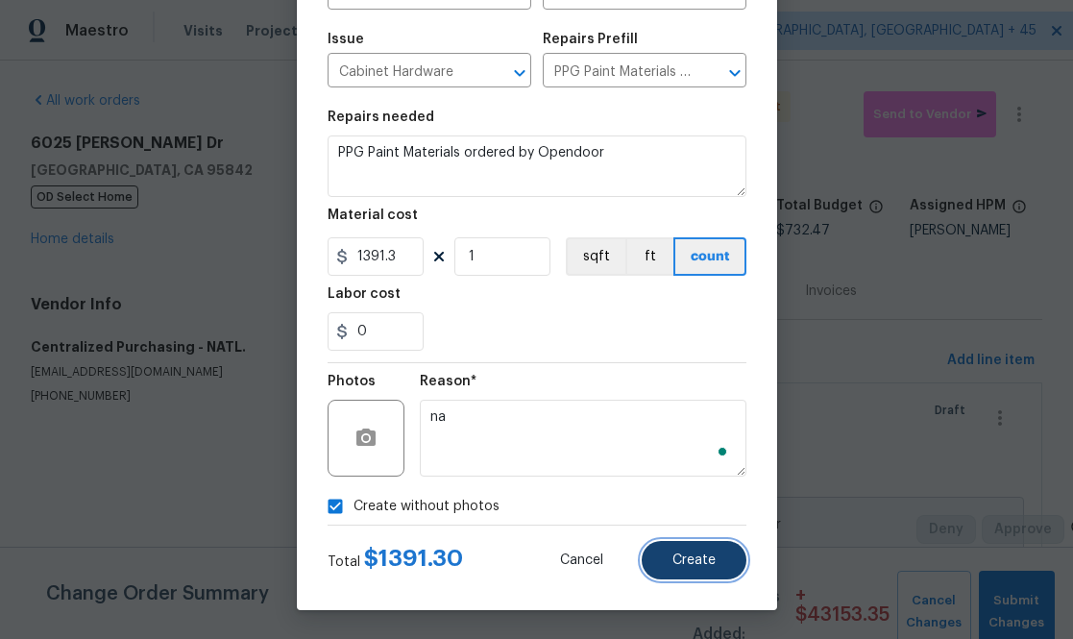
click at [699, 554] on span "Create" at bounding box center [694, 560] width 43 height 14
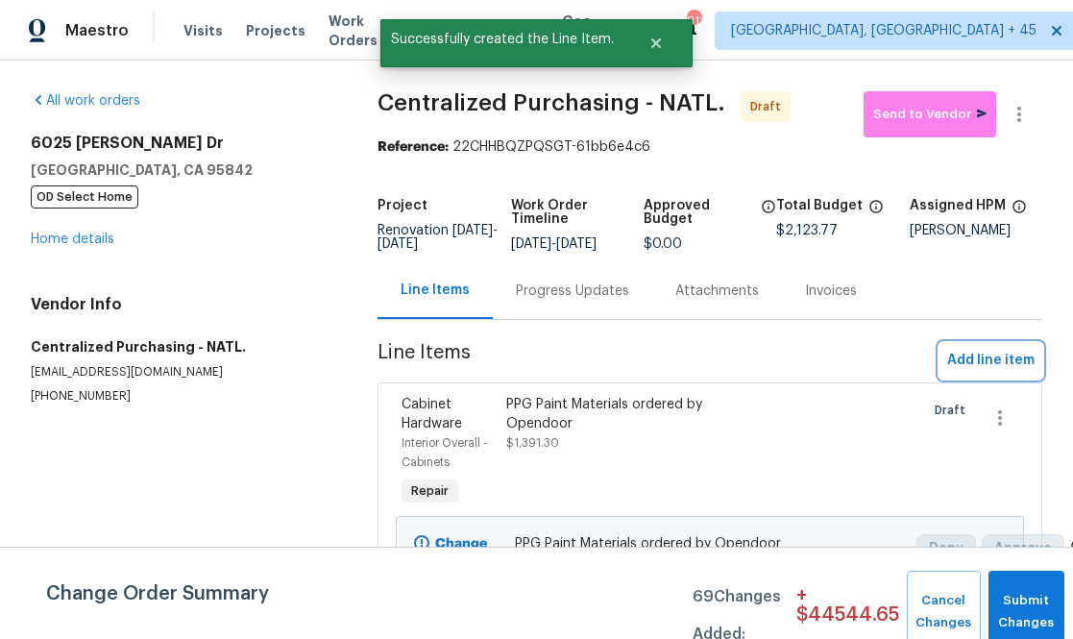
click at [760, 359] on span "Add line item" at bounding box center [990, 361] width 87 height 24
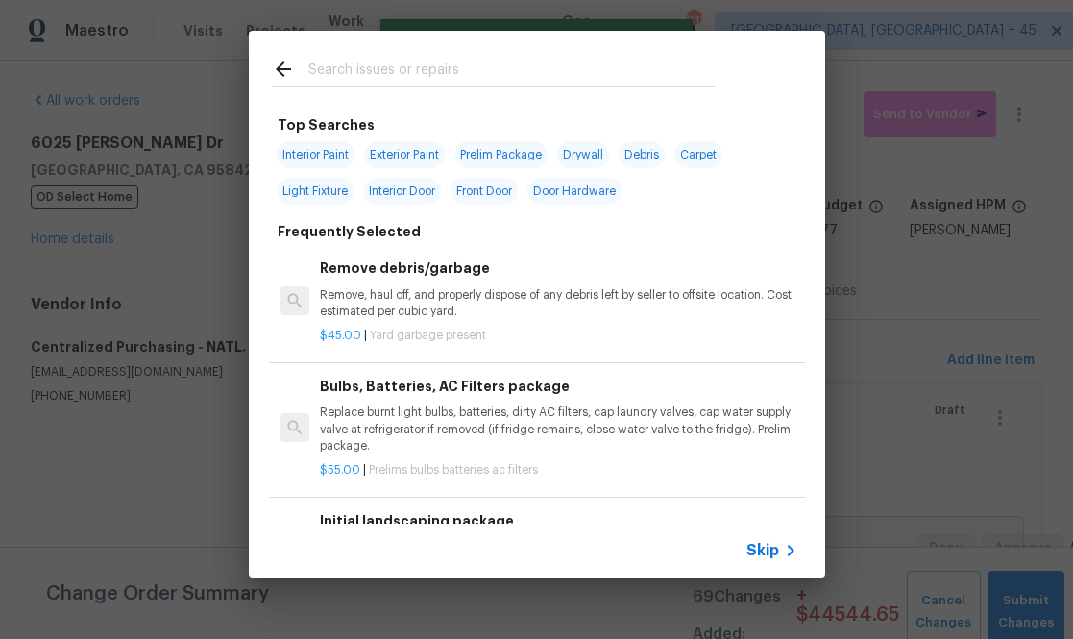
click at [760, 550] on span "Skip" at bounding box center [763, 550] width 33 height 19
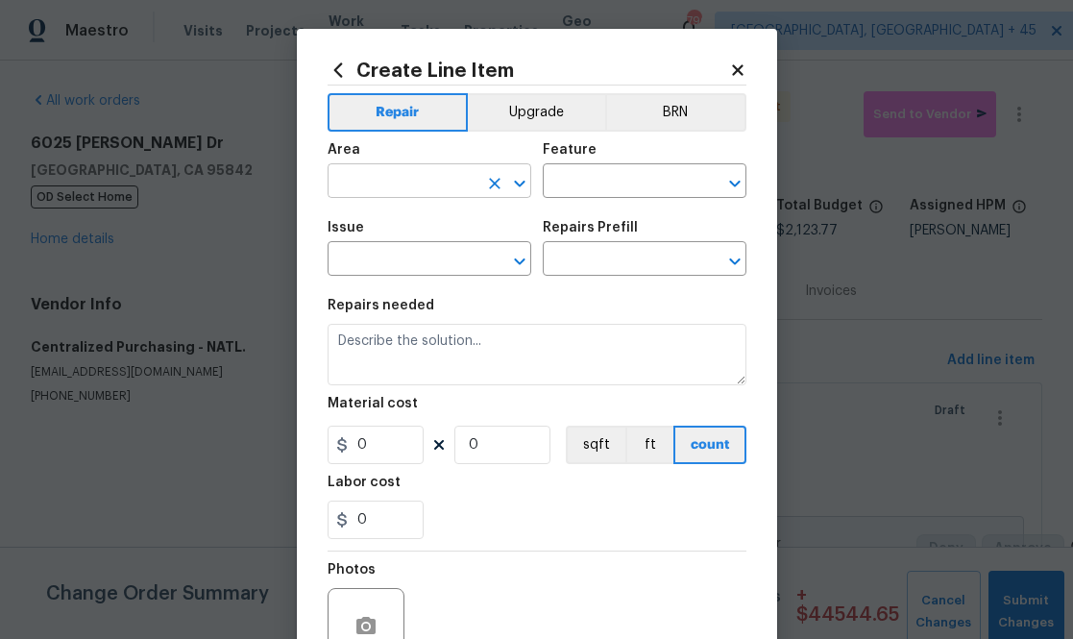
click at [472, 189] on input "text" at bounding box center [403, 183] width 150 height 30
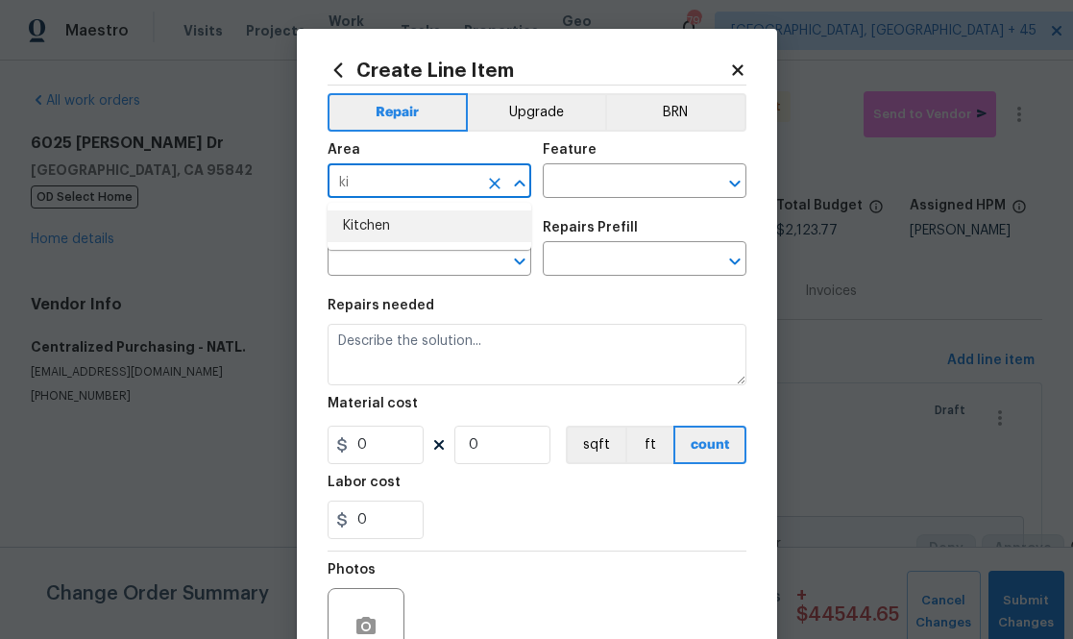
click at [423, 219] on li "Kitchen" at bounding box center [430, 226] width 204 height 32
type input "Kitchen"
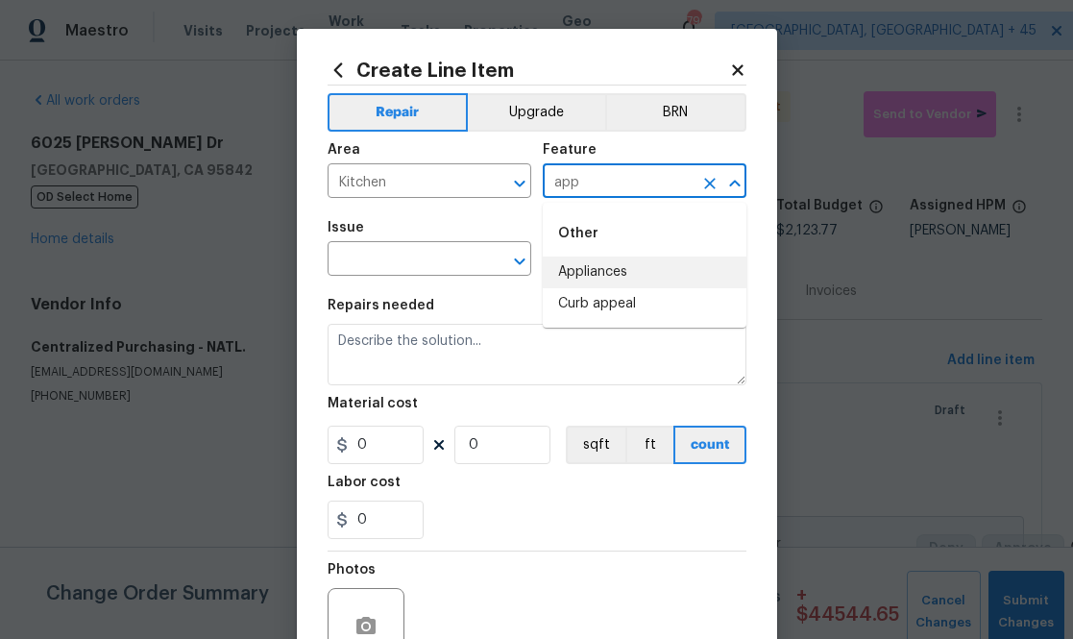
click at [557, 261] on li "Appliances" at bounding box center [645, 273] width 204 height 32
type input "Appliances"
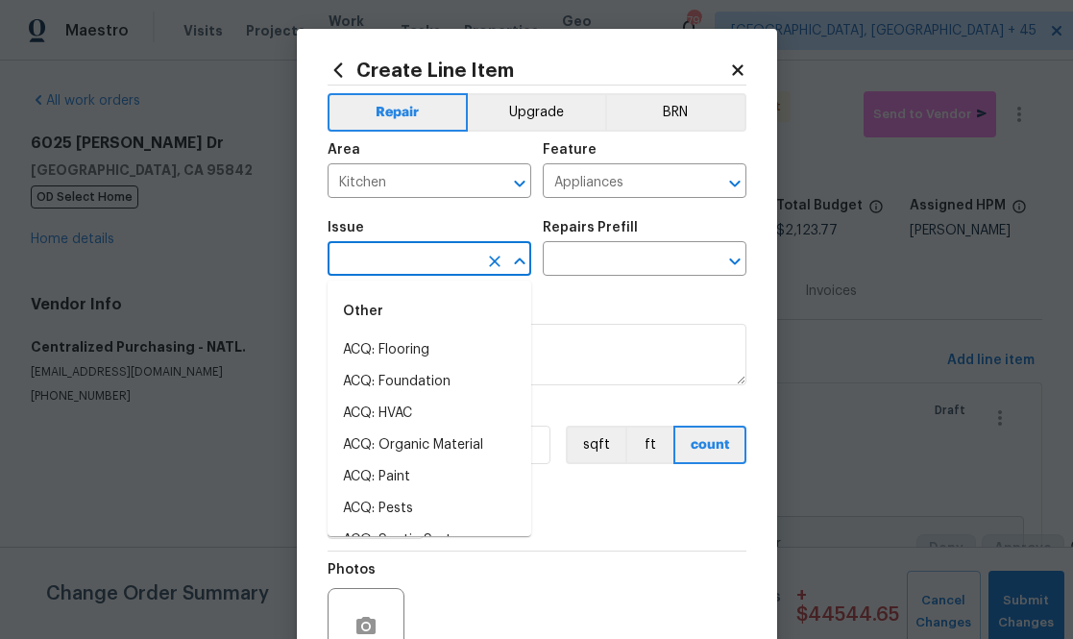
click at [415, 253] on input "text" at bounding box center [403, 261] width 150 height 30
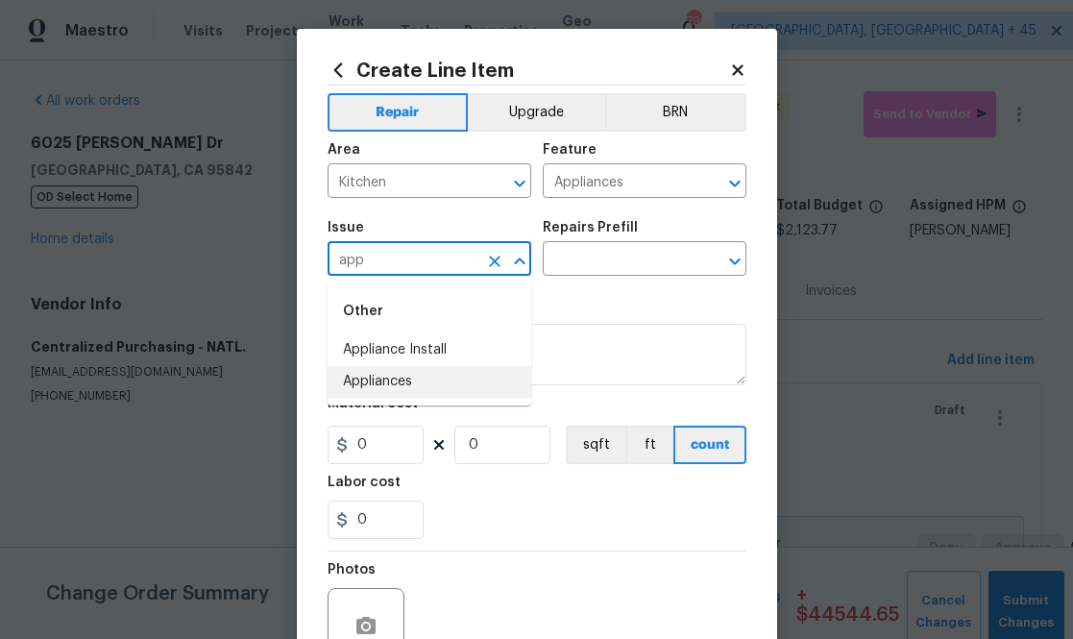
click at [402, 380] on li "Appliances" at bounding box center [430, 382] width 204 height 32
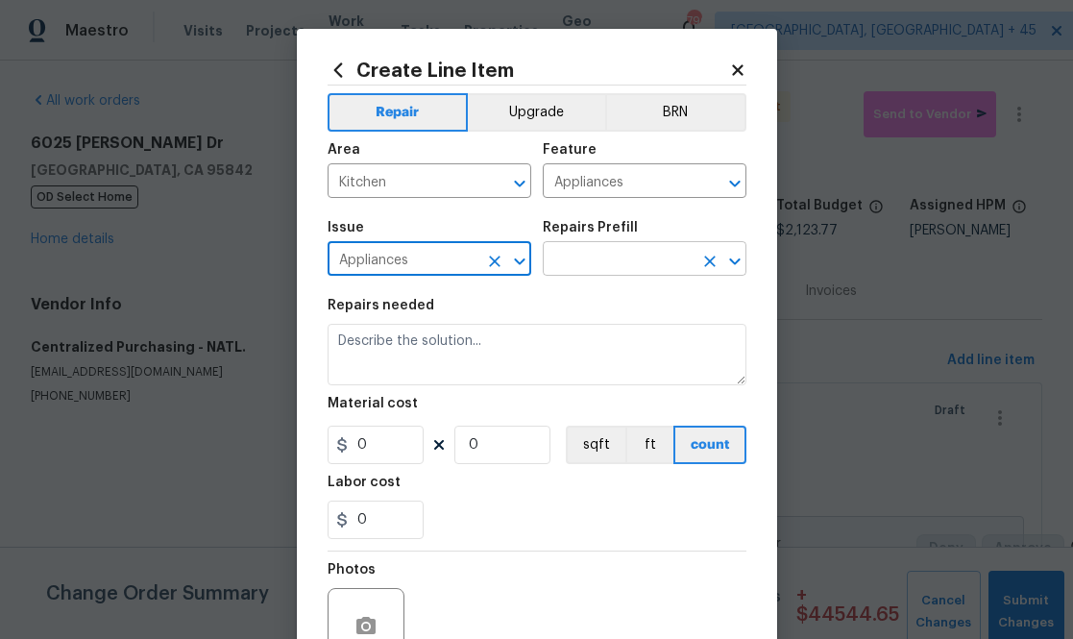
type input "Appliances"
click at [599, 255] on input "text" at bounding box center [618, 261] width 150 height 30
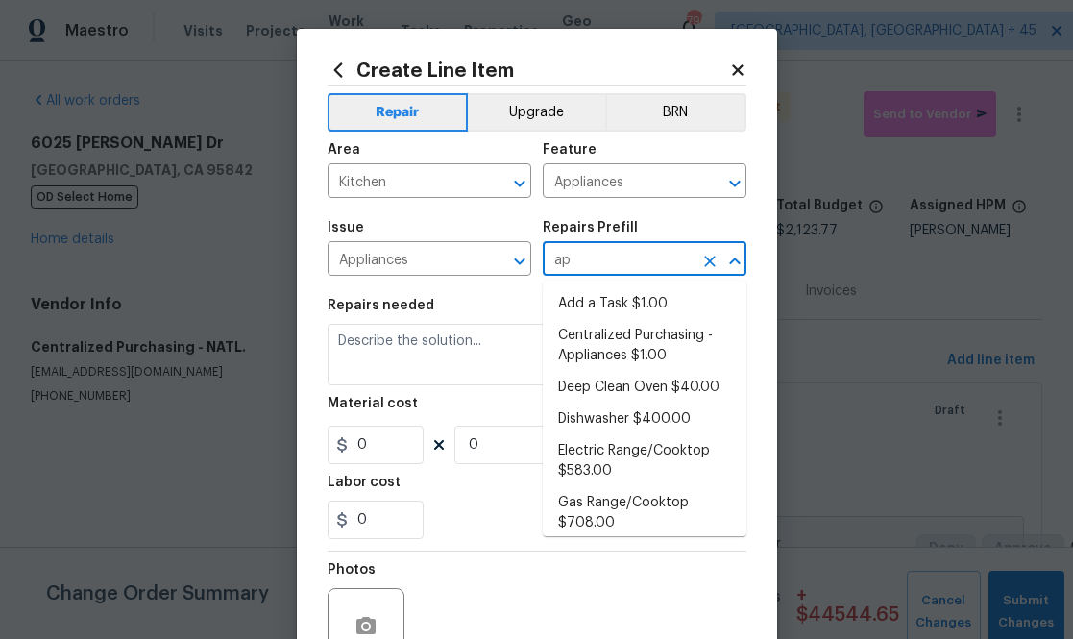
type input "app"
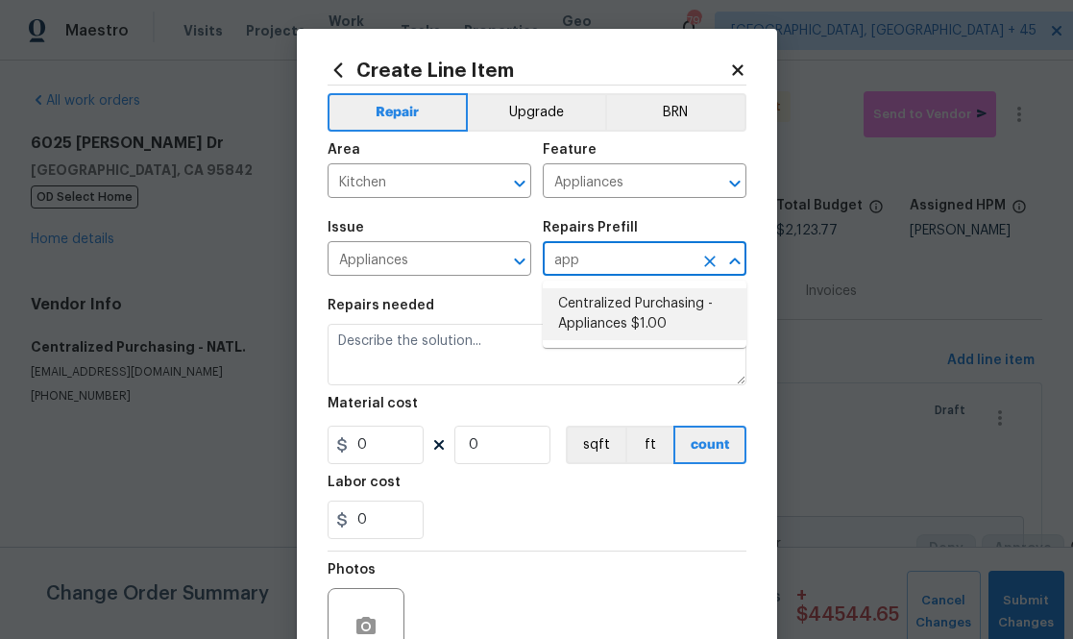
click at [617, 293] on li "Centralized Purchasing - Appliances $1.00" at bounding box center [645, 314] width 204 height 52
type input "Centralized Purchasing - Appliances $1.00"
type textarea "Appliances purchased by Opendoor"
type input "1"
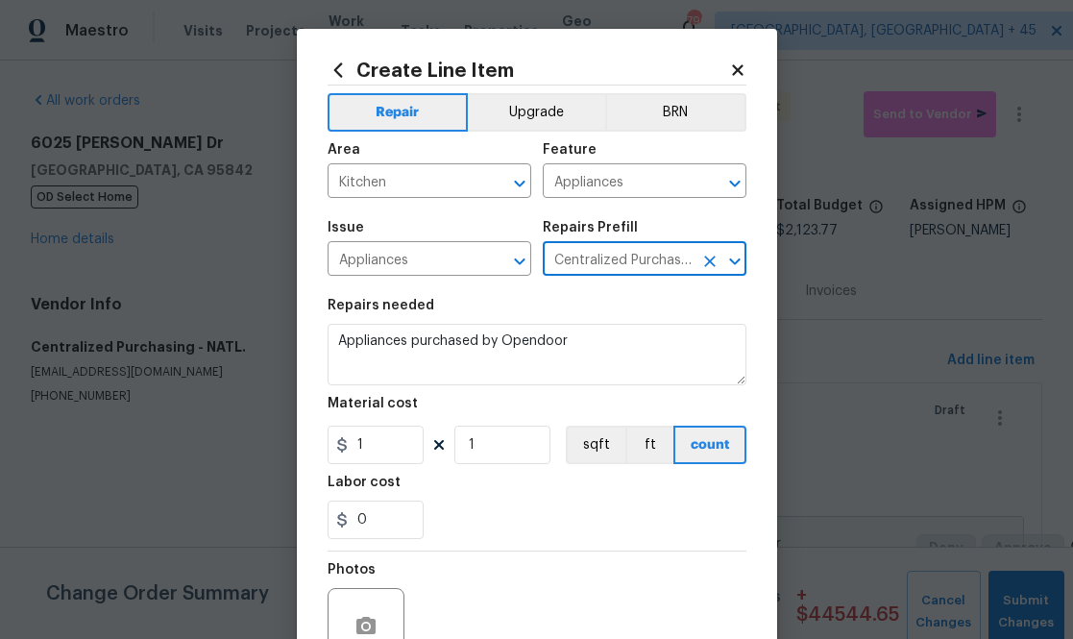
type input "Centralized Purchasing - Appliances $1.00"
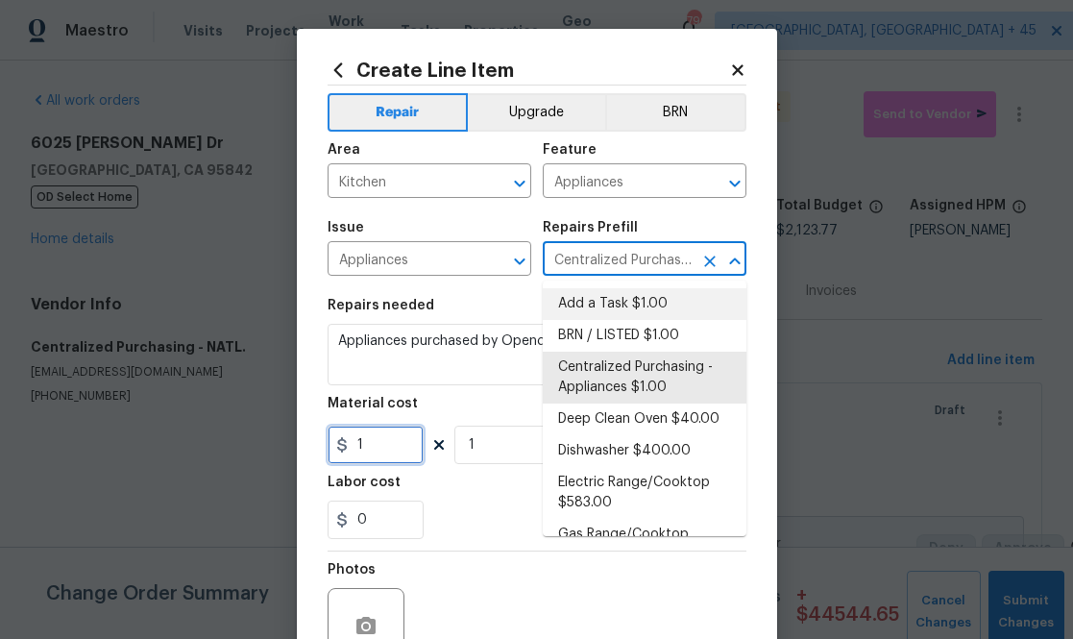
click at [417, 431] on input "1" at bounding box center [376, 445] width 96 height 38
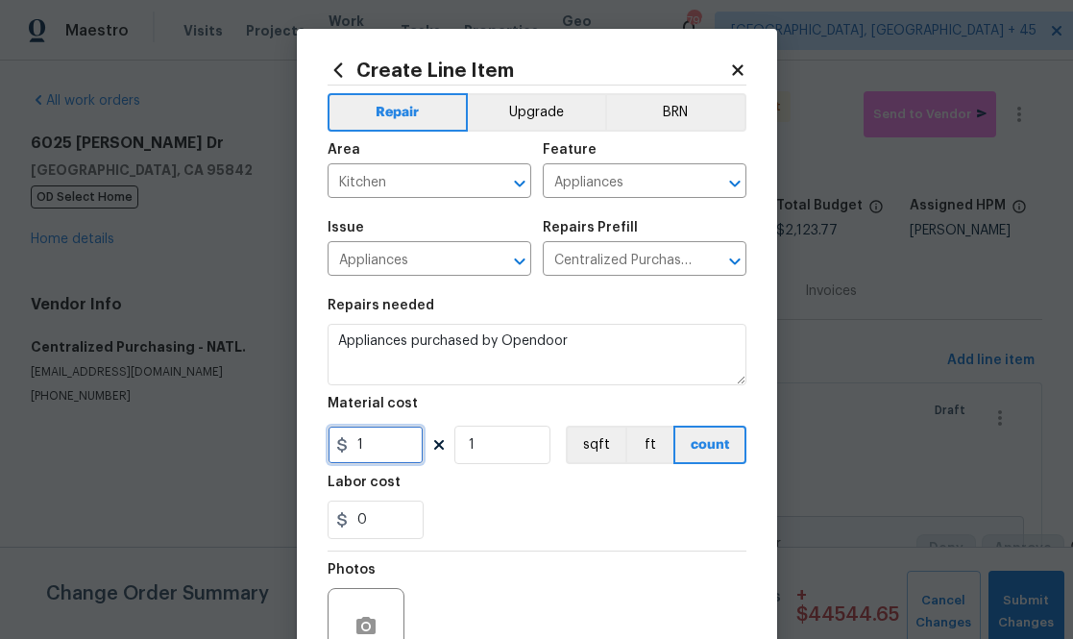
click at [417, 431] on input "1" at bounding box center [376, 445] width 96 height 38
paste input "387.89"
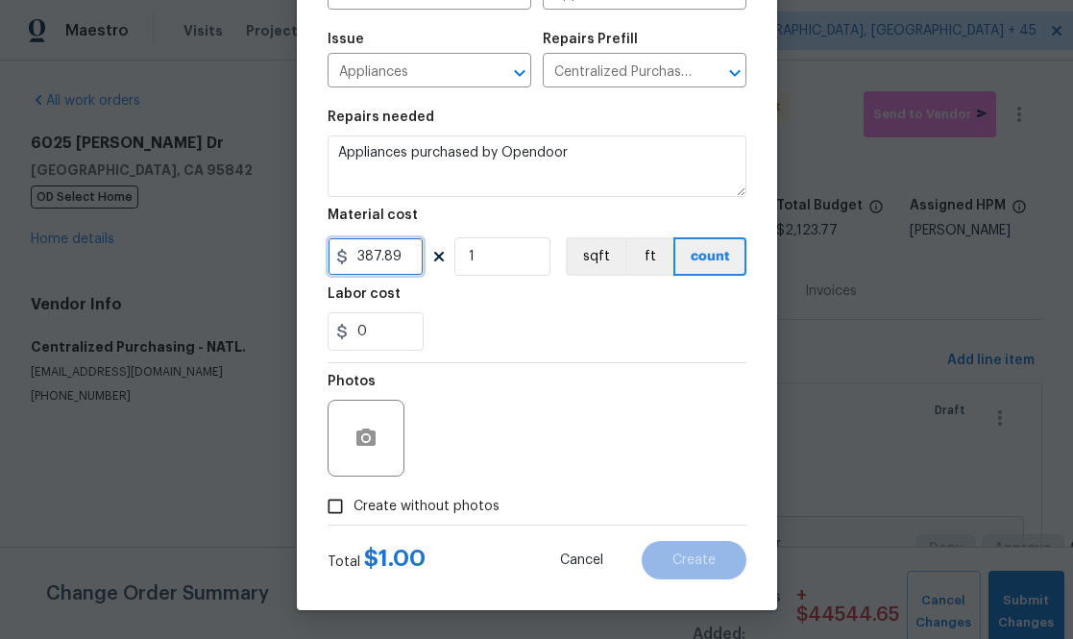
type input "387.89"
click at [444, 494] on label "Create without photos" at bounding box center [408, 506] width 183 height 37
click at [354, 494] on input "Create without photos" at bounding box center [335, 506] width 37 height 37
checkbox input "true"
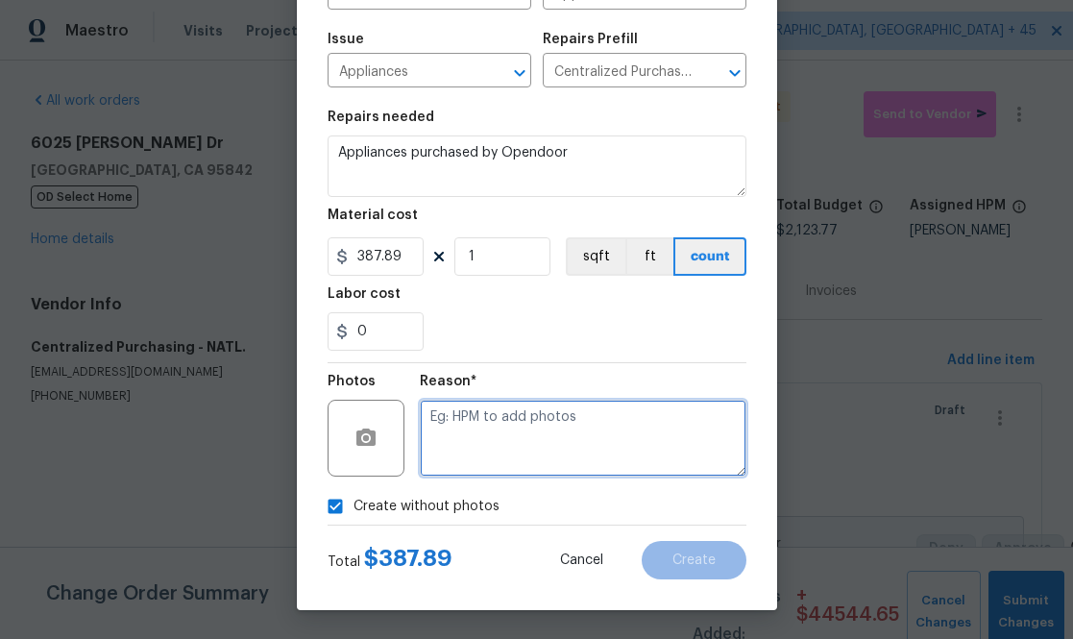
click at [487, 473] on textarea at bounding box center [583, 438] width 327 height 77
type textarea "na"
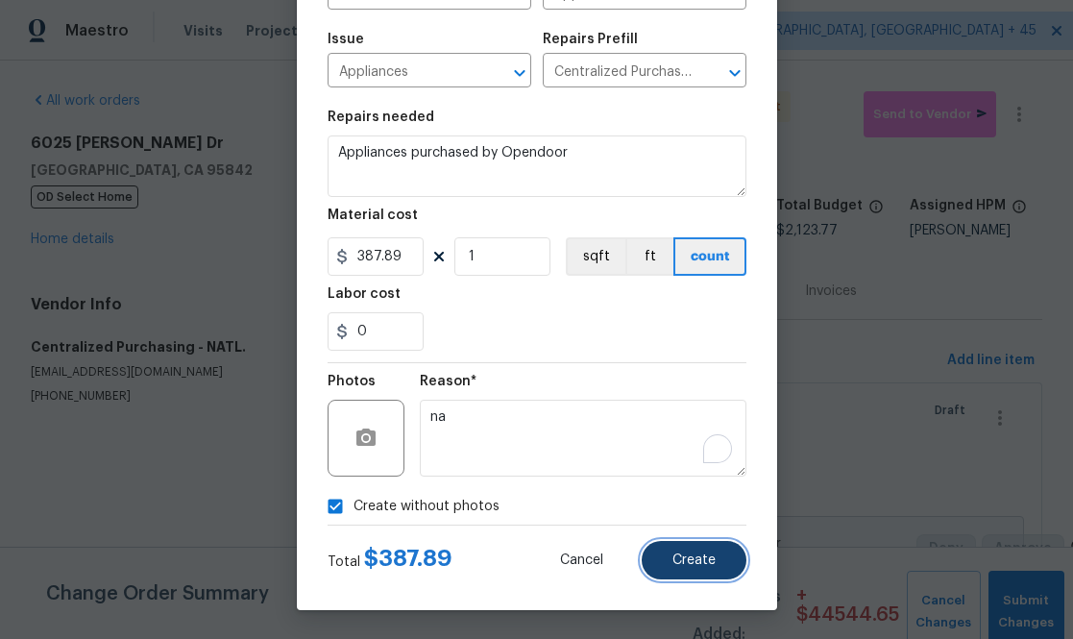
click at [685, 548] on button "Create" at bounding box center [694, 560] width 105 height 38
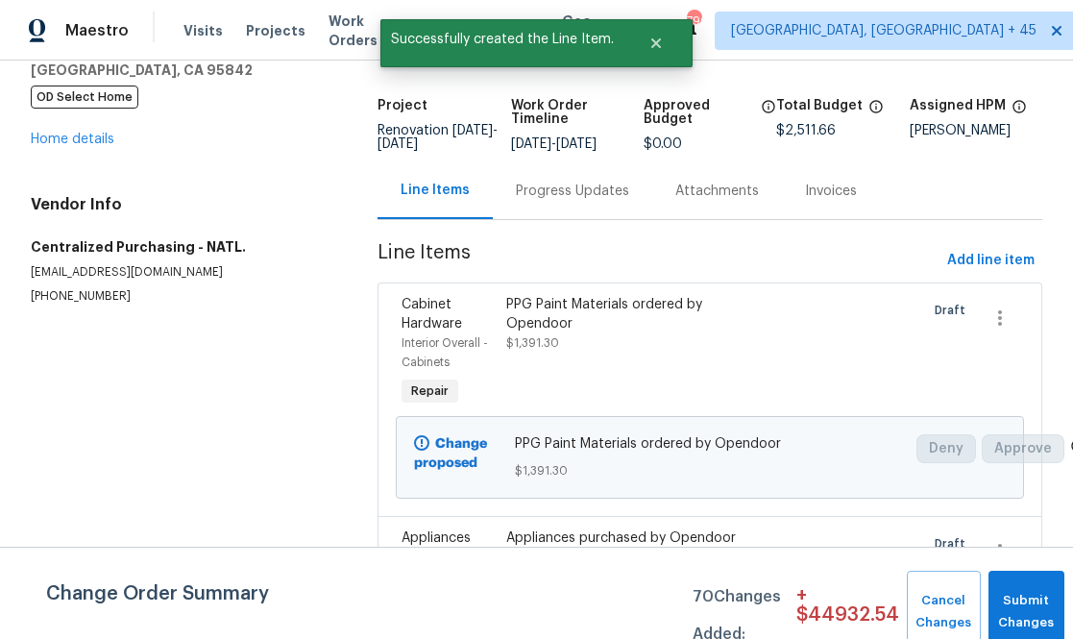
scroll to position [0, 0]
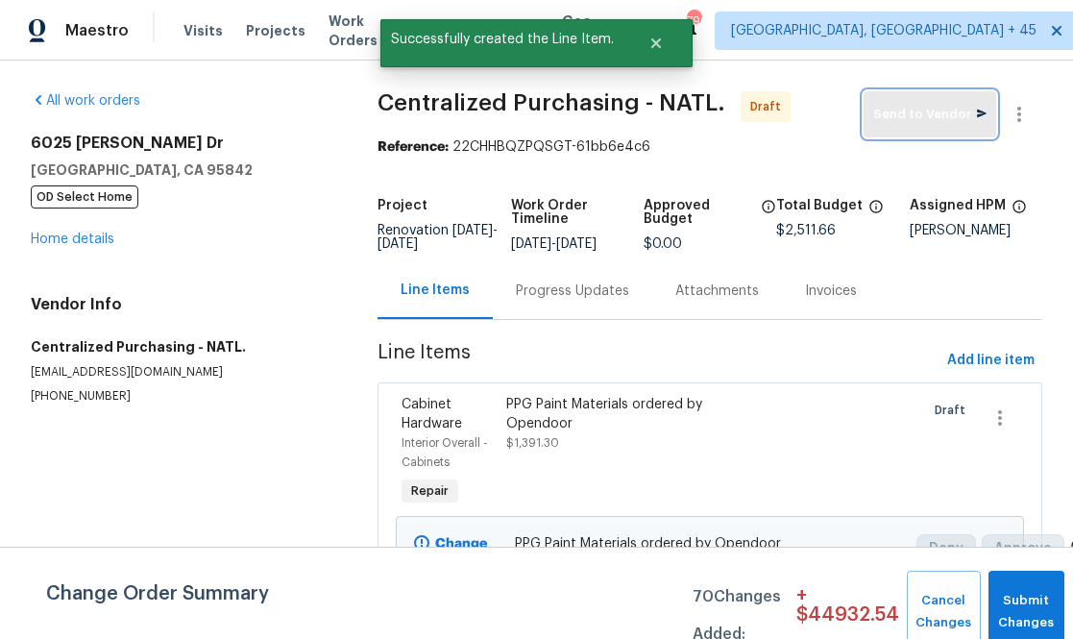
click at [760, 112] on span "Send to Vendor" at bounding box center [929, 115] width 113 height 22
